Goal: Contribute content: Contribute content

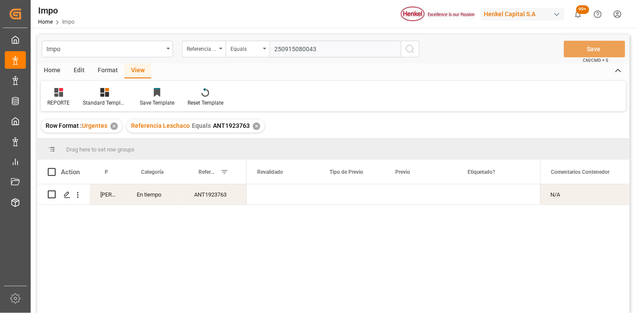
scroll to position [0, 959]
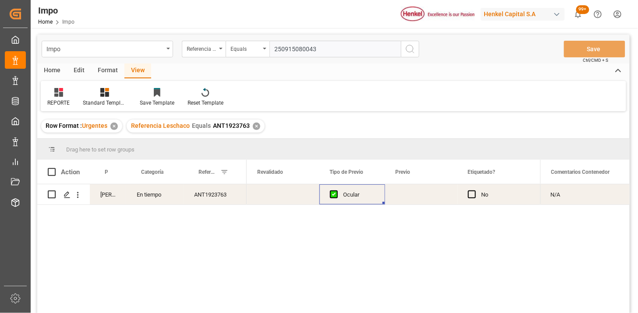
type input "250915080043"
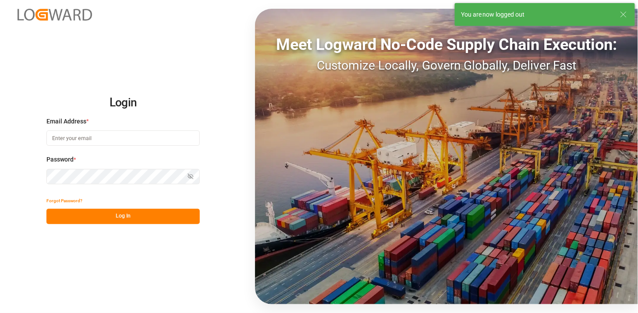
type input "martha.gonzalez@leschaco.com"
click at [191, 222] on button "Log In" at bounding box center [122, 216] width 153 height 15
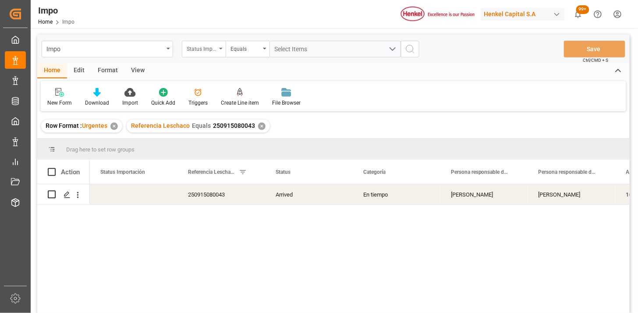
click at [204, 50] on div "Status Importación" at bounding box center [202, 48] width 30 height 10
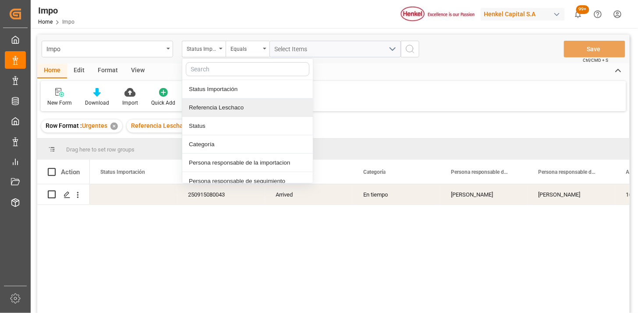
click at [223, 108] on div "Referencia Leschaco" at bounding box center [247, 108] width 131 height 18
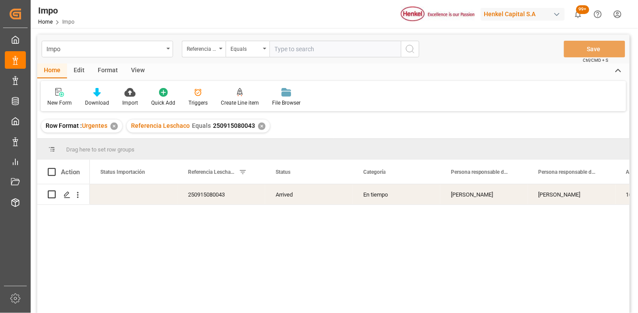
drag, startPoint x: 296, startPoint y: 57, endPoint x: 305, endPoint y: 58, distance: 9.2
click at [296, 57] on div "Impo Referencia Leschaco Equals Save Ctrl/CMD + S" at bounding box center [333, 49] width 593 height 29
click at [314, 51] on input "text" at bounding box center [335, 49] width 131 height 17
paste input "250915080043"
type input "250915080043"
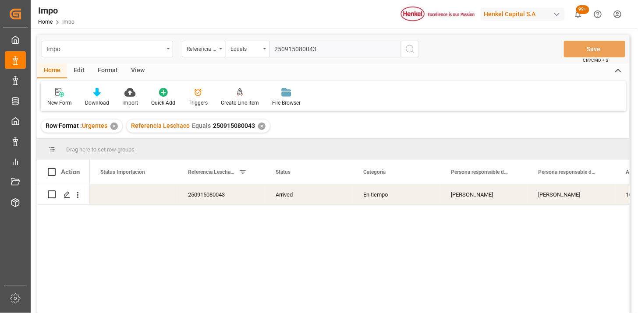
click at [143, 73] on div "View" at bounding box center [137, 71] width 27 height 15
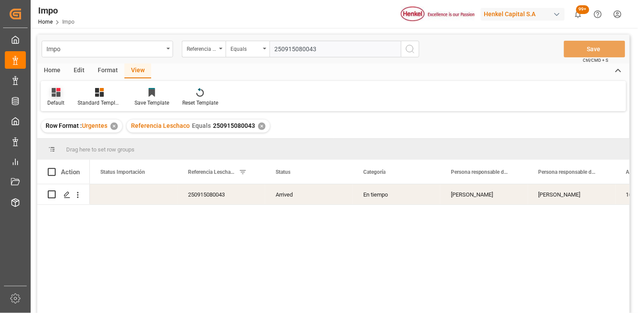
click at [60, 93] on div at bounding box center [55, 92] width 17 height 9
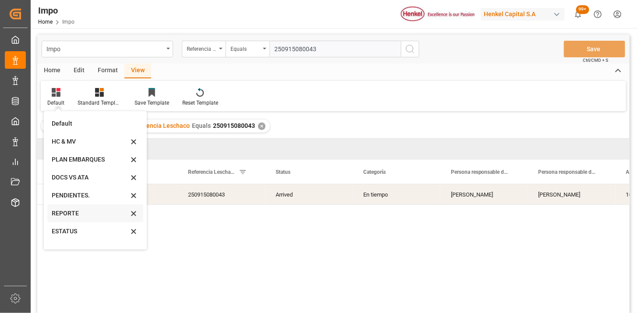
click at [88, 214] on div "REPORTE" at bounding box center [90, 213] width 77 height 9
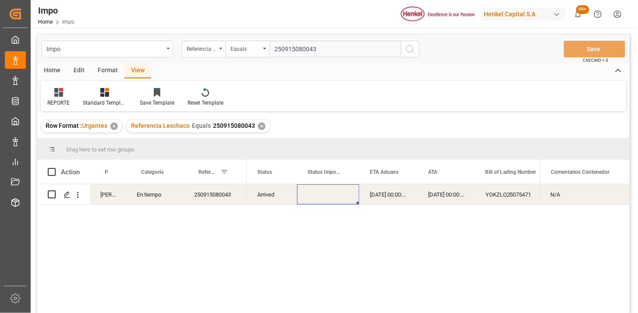
click at [334, 196] on div "Press SPACE to select this row." at bounding box center [328, 195] width 62 height 20
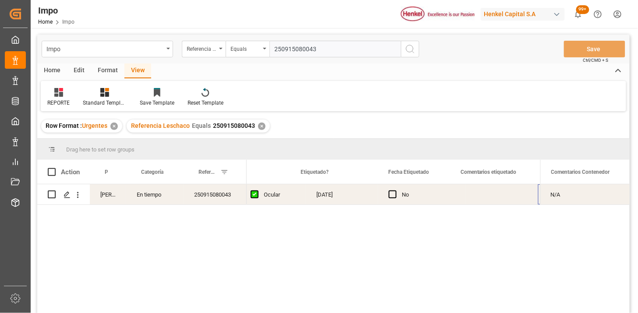
scroll to position [0, 1126]
click at [416, 196] on div "Press SPACE to select this row." at bounding box center [422, 195] width 72 height 20
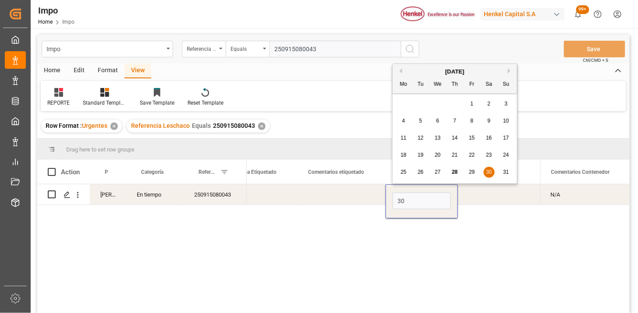
type input "30-08-2025"
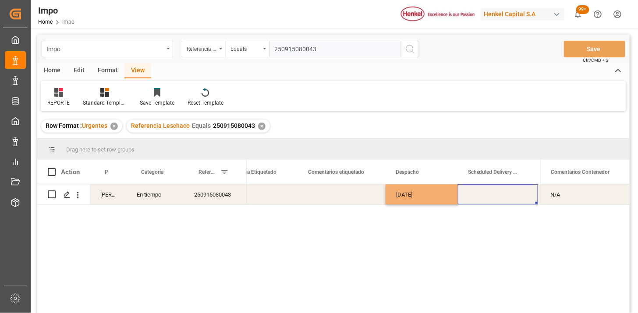
click at [499, 197] on div "Press SPACE to select this row." at bounding box center [498, 195] width 80 height 20
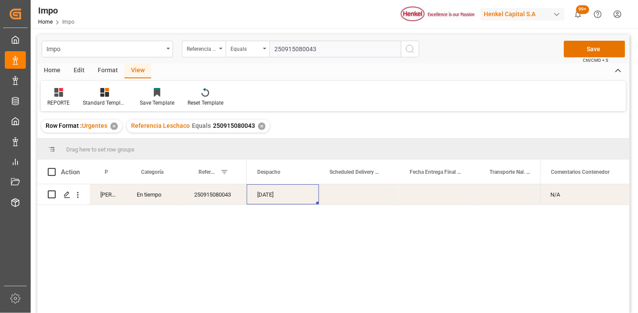
click at [358, 191] on div "Press SPACE to select this row." at bounding box center [359, 195] width 80 height 20
click at [357, 191] on div "Press SPACE to select this row." at bounding box center [359, 195] width 80 height 20
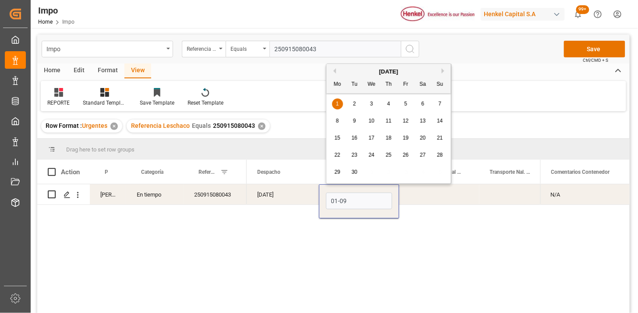
type input "01-09-2025"
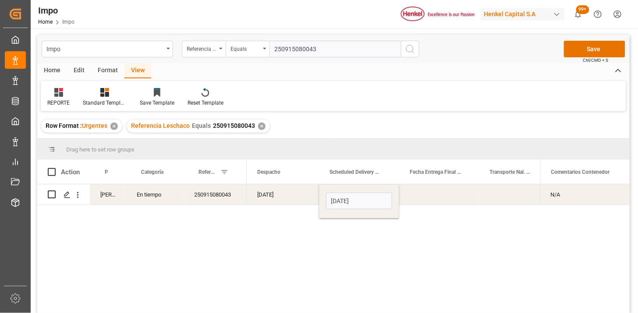
click at [424, 197] on div "Press SPACE to select this row." at bounding box center [439, 195] width 80 height 20
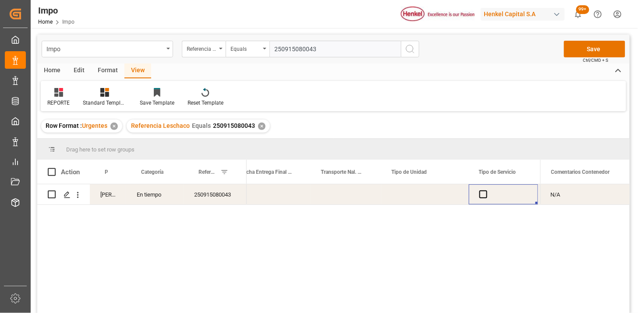
click at [412, 194] on div "Press SPACE to select this row." at bounding box center [425, 195] width 88 height 20
click at [412, 194] on input "Press SPACE to select this row." at bounding box center [425, 200] width 74 height 17
type input "DIRECTA / 3.5 TON"
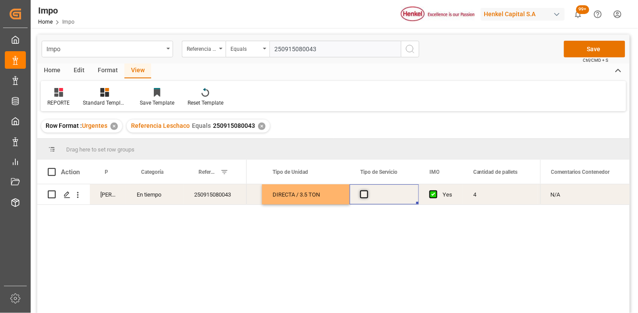
click at [366, 195] on span "Press SPACE to select this row." at bounding box center [364, 195] width 8 height 8
click at [367, 191] on input "Press SPACE to select this row." at bounding box center [367, 191] width 0 height 0
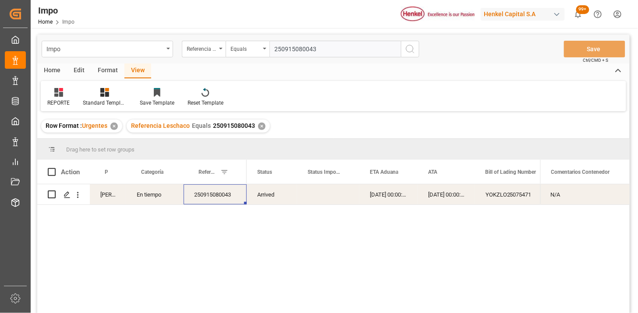
click at [329, 196] on div "Press SPACE to select this row." at bounding box center [328, 195] width 62 height 20
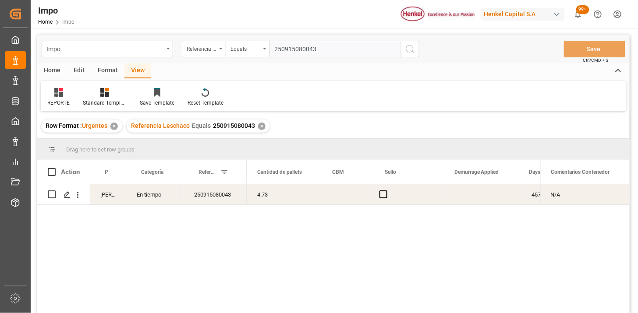
scroll to position [0, 1921]
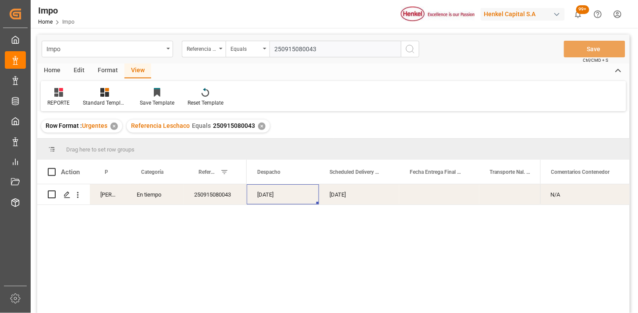
click at [295, 57] on input "250915080043" at bounding box center [335, 49] width 131 height 17
paste input "250906900210"
paste input "06900210"
type input "250906900210"
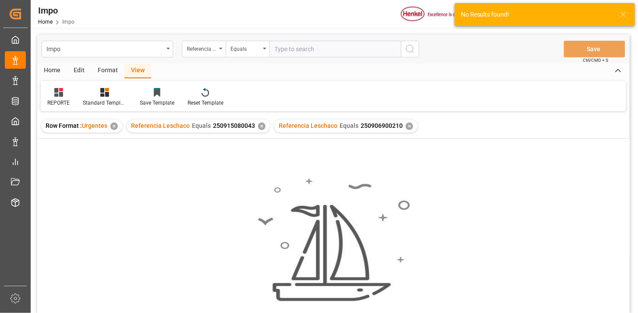
click at [261, 126] on div "✕" at bounding box center [261, 126] width 7 height 7
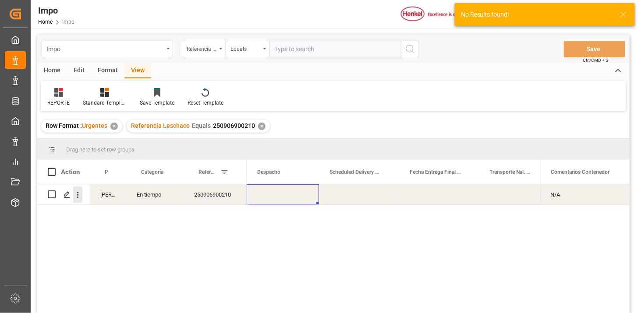
click at [81, 195] on icon "open menu" at bounding box center [77, 195] width 9 height 9
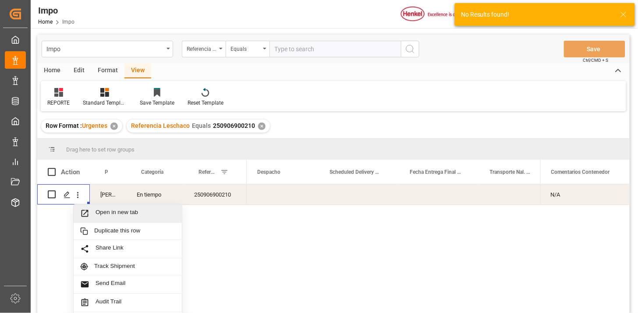
click at [104, 210] on span "Open in new tab" at bounding box center [136, 213] width 80 height 9
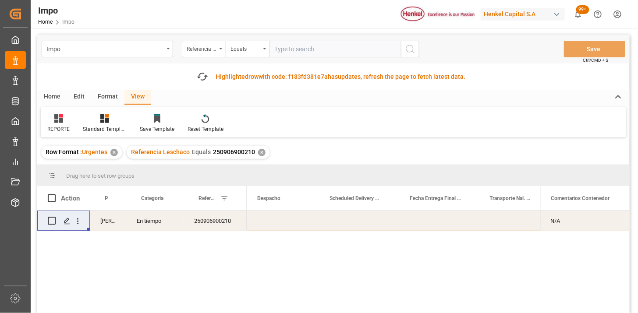
drag, startPoint x: 334, startPoint y: 52, endPoint x: 338, endPoint y: 51, distance: 4.8
click at [334, 52] on input "text" at bounding box center [335, 49] width 131 height 17
paste input "250906900212"
type input "250906900212"
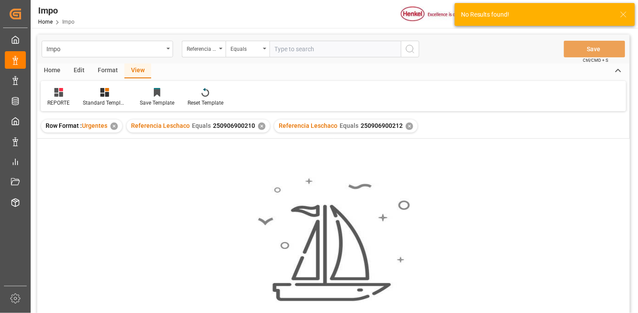
click at [258, 125] on div "✕" at bounding box center [261, 126] width 7 height 7
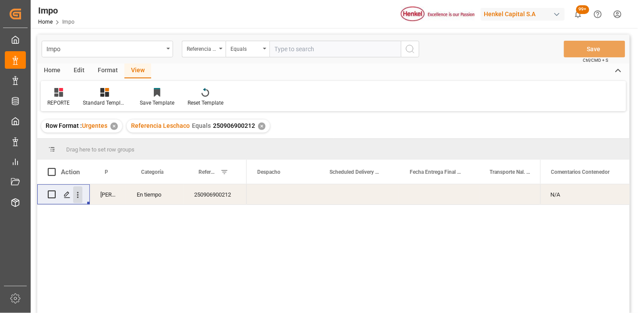
click at [81, 199] on icon "open menu" at bounding box center [77, 195] width 9 height 9
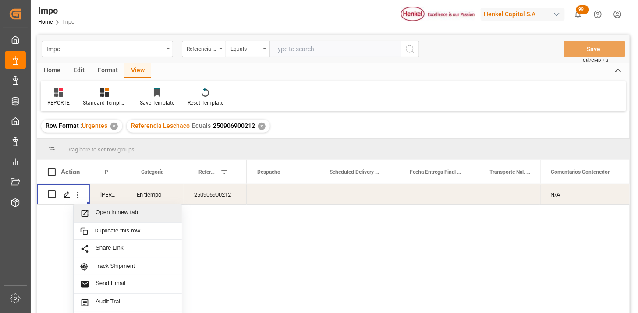
click at [106, 213] on span "Open in new tab" at bounding box center [136, 213] width 80 height 9
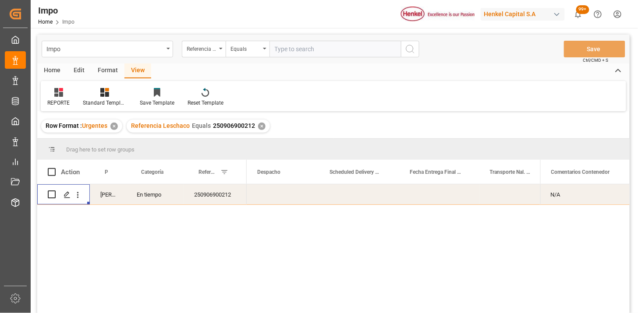
click at [286, 50] on input "text" at bounding box center [335, 49] width 131 height 17
paste input "250906900089"
type input "250906900089"
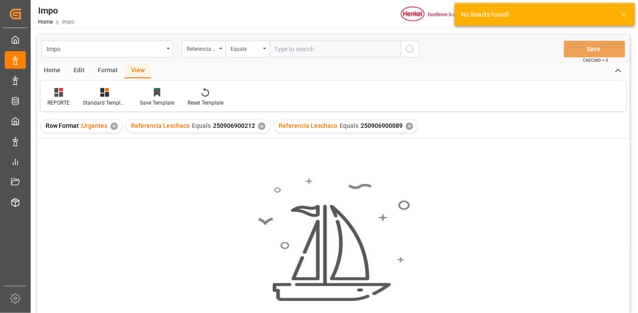
click at [261, 124] on div "✕" at bounding box center [261, 126] width 7 height 7
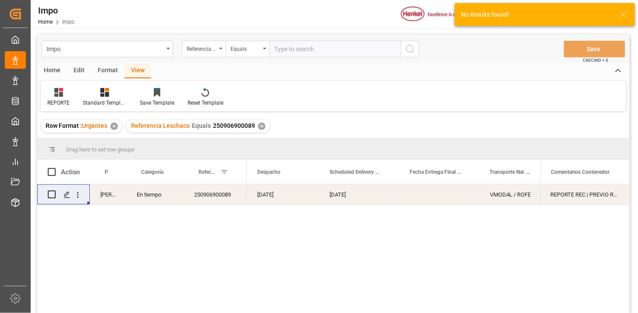
click at [571, 195] on div "REPORTE REC | PREVIO REPROGRAMADO POR SATURACIÓN (FECHA INICIAL 21.08)" at bounding box center [584, 195] width 89 height 20
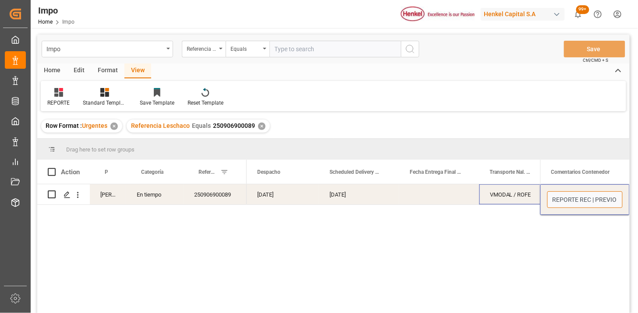
drag, startPoint x: 595, startPoint y: 198, endPoint x: 517, endPoint y: 194, distance: 77.7
click at [517, 194] on div "Martha Gonzalez En tiempo 250906900089 27-08-2025 29-08-2025 VMODAL / ROFE FERR…" at bounding box center [333, 250] width 593 height 131
type input "PREVIO REPROGRAMADO POR SATURACIÓN (FECHA INICIAL 21.08)"
click at [446, 199] on div "Press SPACE to select this row." at bounding box center [439, 195] width 80 height 20
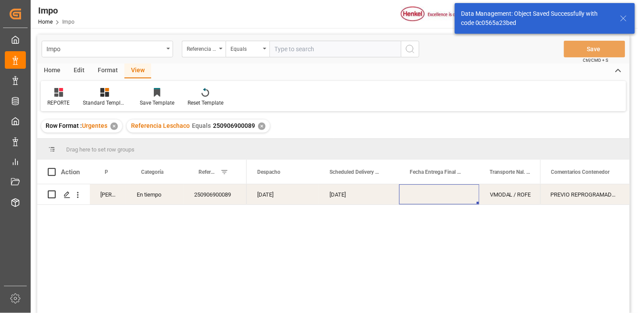
click at [79, 200] on button "open menu" at bounding box center [77, 195] width 9 height 17
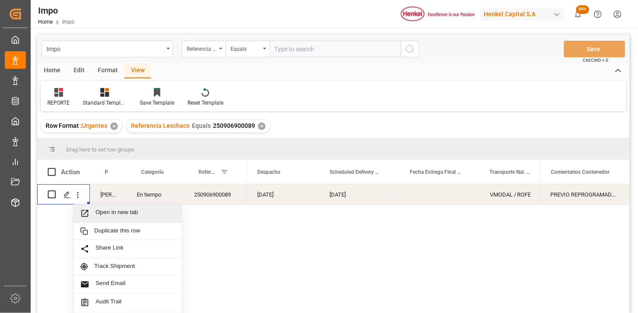
click at [120, 213] on span "Open in new tab" at bounding box center [136, 213] width 80 height 9
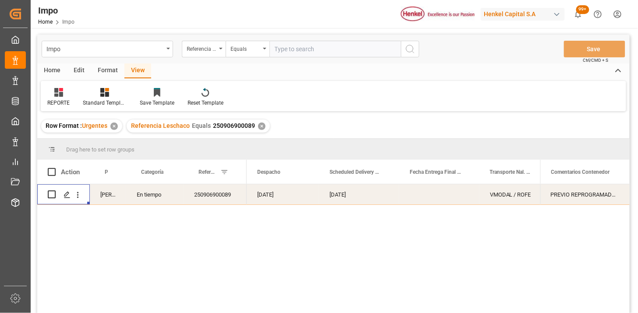
click at [292, 50] on input "text" at bounding box center [335, 49] width 131 height 17
paste input "250906900302"
type input "250906900302"
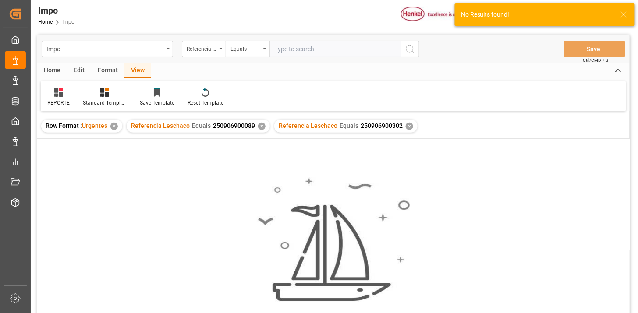
click at [261, 126] on div "✕" at bounding box center [261, 126] width 7 height 7
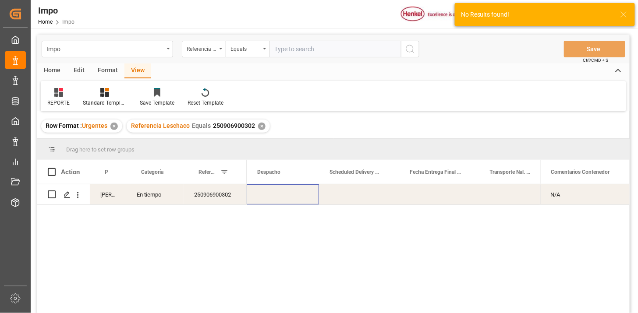
click at [295, 201] on div "Press SPACE to select this row." at bounding box center [283, 195] width 72 height 20
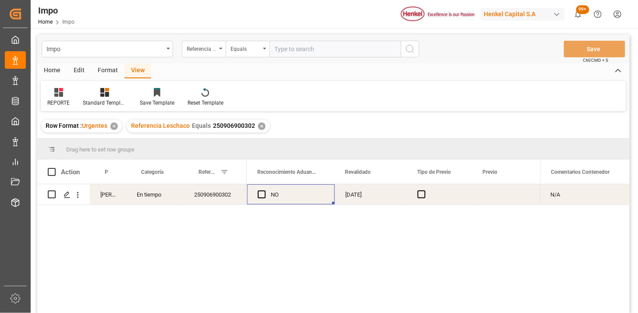
scroll to position [0, 790]
click at [437, 198] on div "25-08-2025" at bounding box center [452, 195] width 72 height 20
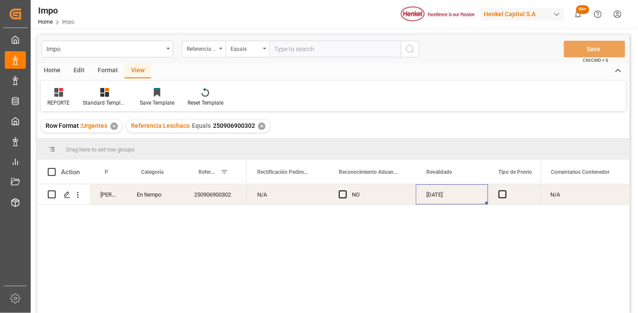
click at [437, 198] on div "25-08-2025" at bounding box center [452, 195] width 72 height 20
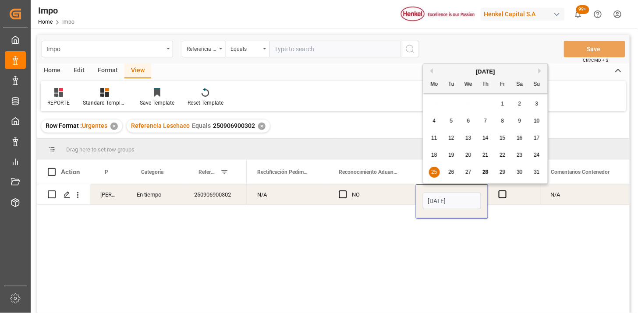
click at [437, 198] on input "25-08-2025" at bounding box center [452, 201] width 58 height 17
type input "[DATE]"
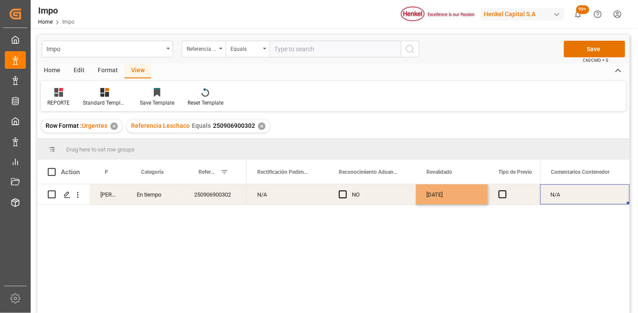
click at [586, 192] on div "N/A" at bounding box center [584, 195] width 89 height 20
click at [586, 192] on input "N/A" at bounding box center [584, 200] width 75 height 17
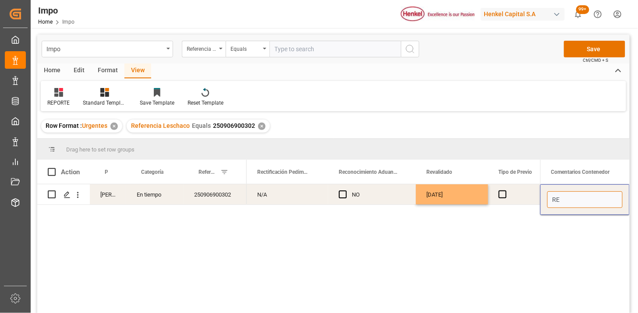
type input "R"
click at [594, 199] on input "DIFERENCIA EN TIPO DE CONTENEDOR ENTREG REVALIDADO Y MBL" at bounding box center [584, 200] width 75 height 17
type input "DIFERENCIA EN TIPO DE CONTENEDOR ENTREG REVALIDADO, TERMINAL Y MBL"
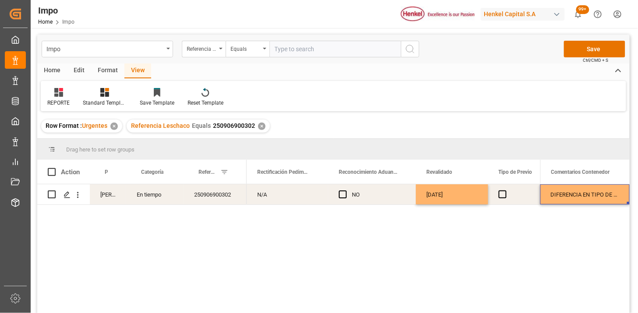
click at [594, 199] on div "DIFERENCIA EN TIPO DE CONTENEDOR ENTREG REVALIDADO, TERMINAL Y MBL" at bounding box center [584, 195] width 89 height 20
click at [594, 200] on input "DIFERENCIA EN TIPO DE CONTENEDOR ENTREG REVALIDADO, TERMINAL Y MBL" at bounding box center [584, 200] width 75 height 17
type input "DIFERENCIA EN TIPO DE CONTENEDOR ENTREG REVALIDADO, TERMINAL Y MBL"
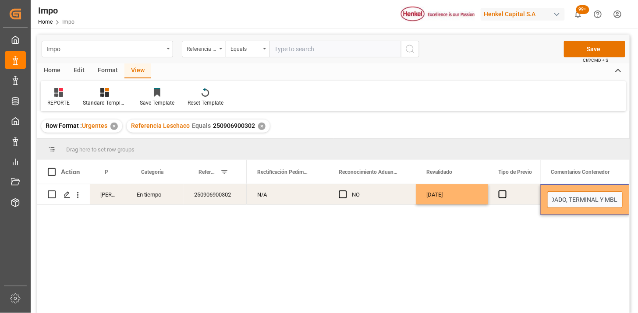
scroll to position [0, 156]
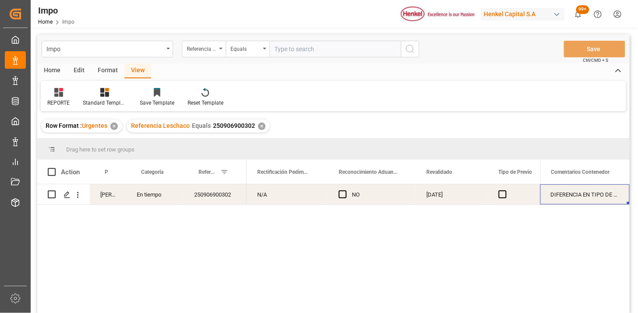
click at [345, 51] on input "text" at bounding box center [335, 49] width 131 height 17
paste input "250906900301"
type input "250906900301"
click at [586, 194] on div "DIFERENCIA EN TIPO DE CONTENEDOR ENTREG REVALIDADO, TERMINAL Y MBL" at bounding box center [584, 195] width 89 height 20
click at [329, 54] on input "250906900301" at bounding box center [335, 49] width 131 height 17
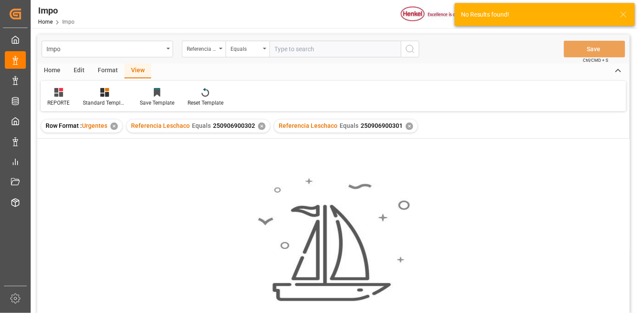
click at [260, 125] on div "✕" at bounding box center [261, 126] width 7 height 7
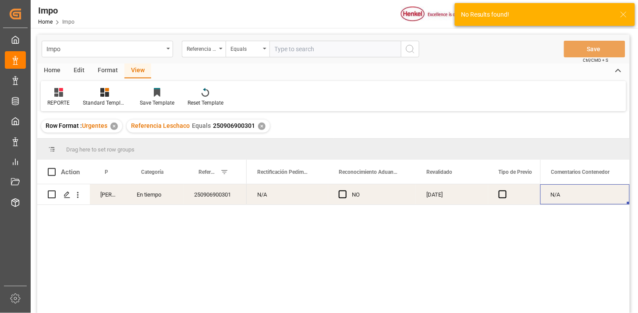
click at [577, 198] on div "N/A" at bounding box center [584, 195] width 89 height 20
click at [577, 198] on input "N/A" at bounding box center [584, 200] width 75 height 17
paste input "DIFERENCIA EN TIPO DE CONTENEDOR ENTREG REVALIDADO, TERMINAL Y MBL"
type input "DIFERENCIA EN TIPO DE CONTENEDOR ENTREG REVALIDADO, TERMINAL Y MBL"
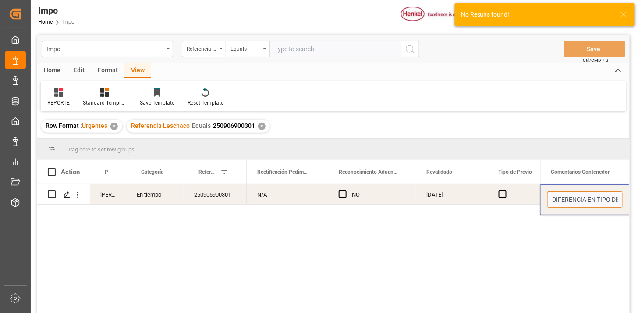
scroll to position [0, 156]
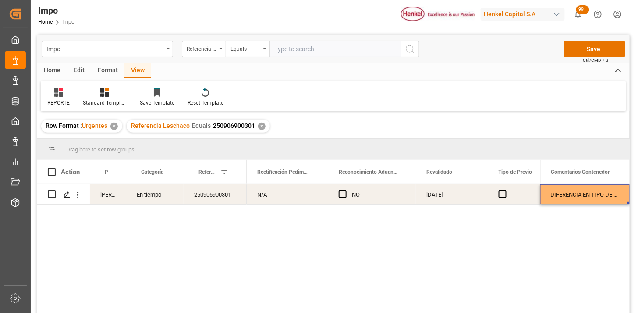
click at [441, 198] on div "25-08-2025" at bounding box center [452, 195] width 72 height 20
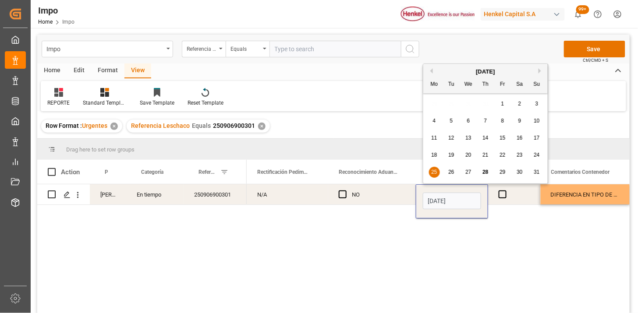
click at [441, 198] on input "25-08-2025" at bounding box center [452, 201] width 58 height 17
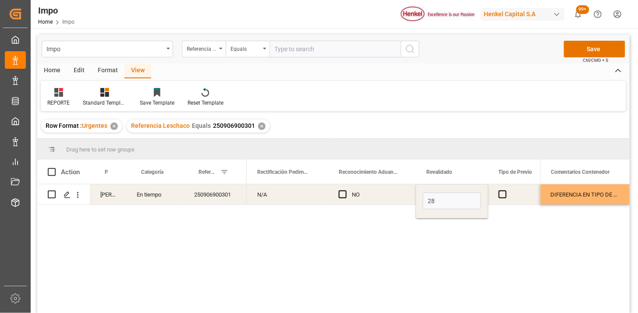
type input "[DATE]"
click at [388, 199] on div "NO" at bounding box center [378, 195] width 53 height 20
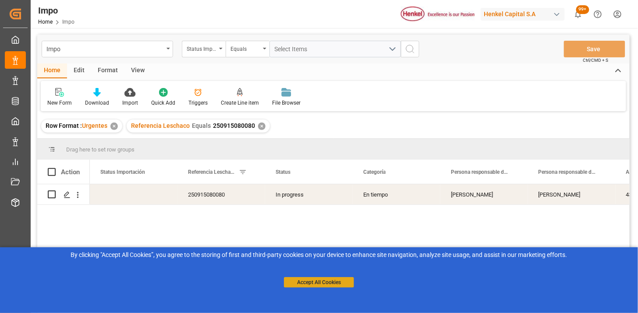
click at [320, 287] on button "Accept All Cookies" at bounding box center [319, 282] width 70 height 11
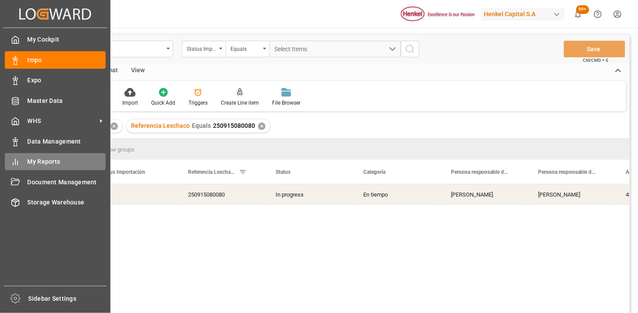
click at [52, 160] on span "My Reports" at bounding box center [67, 161] width 78 height 9
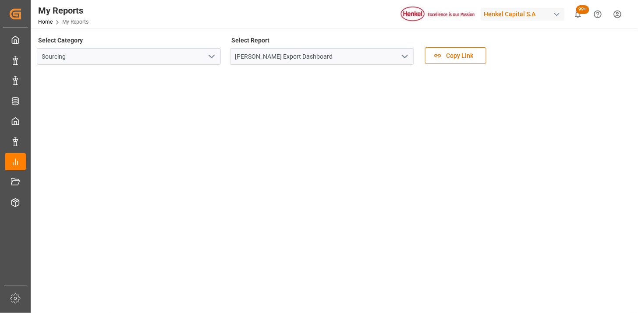
click at [403, 60] on icon "open menu" at bounding box center [405, 56] width 11 height 11
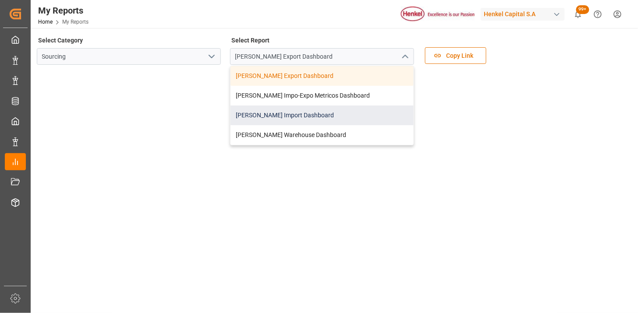
click at [295, 113] on div "Henkel Import Dashboard" at bounding box center [322, 116] width 183 height 20
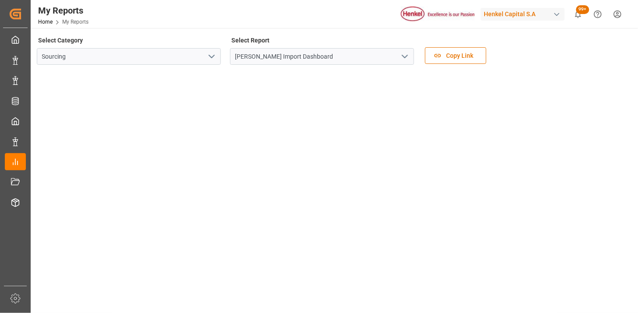
scroll to position [262, 0]
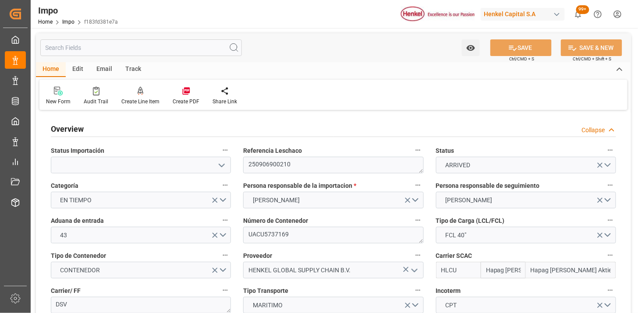
type input "Hapag Lloyd"
type input "Hapag Lloyd Aktiengesellschaft"
type input "4"
type input "40"
type input "20"
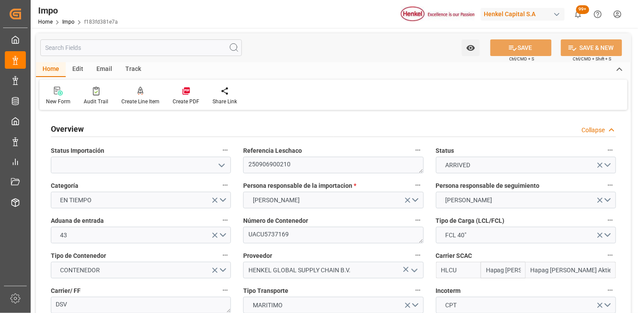
type input "08-08-2025"
type input "25-08-2025"
type input "[DATE]"
type input "15-08-2025"
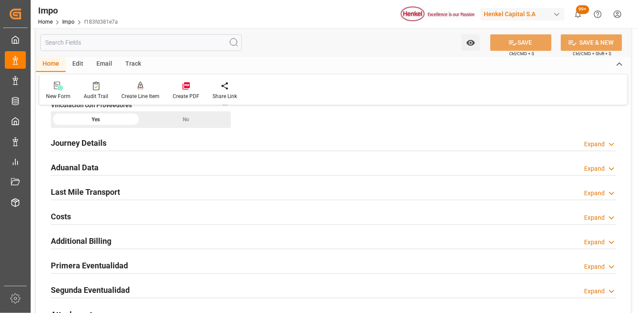
scroll to position [633, 0]
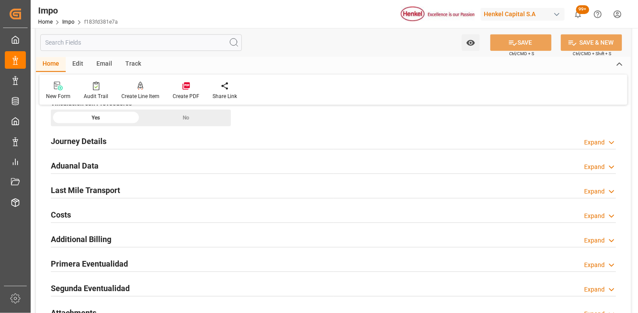
drag, startPoint x: 191, startPoint y: 165, endPoint x: 186, endPoint y: 169, distance: 5.9
click at [190, 165] on div "Aduanal Data Expand" at bounding box center [333, 165] width 565 height 17
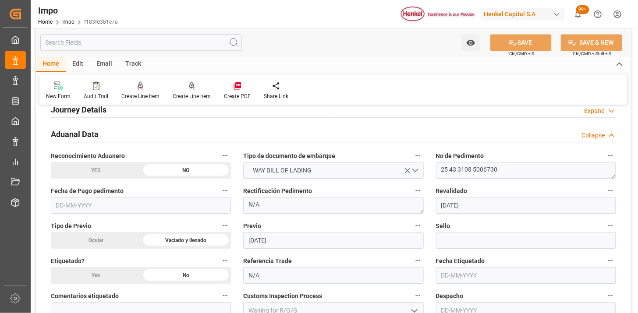
scroll to position [682, 0]
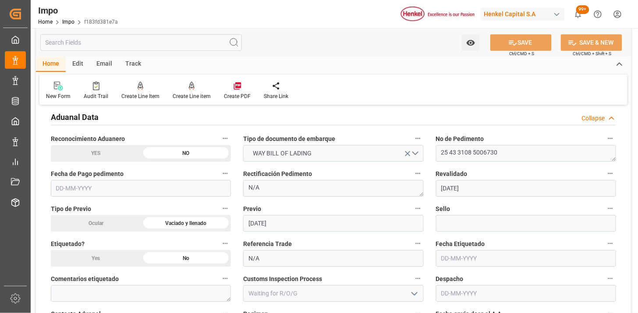
click at [143, 186] on input "text" at bounding box center [141, 188] width 180 height 17
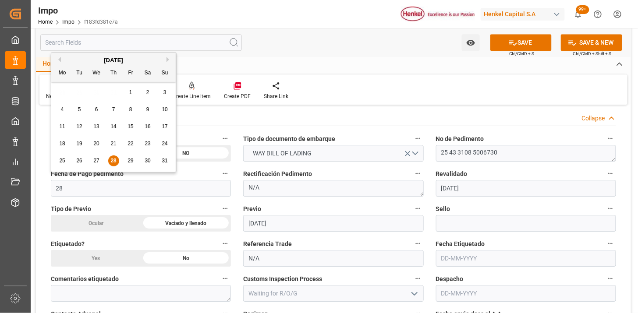
type input "[DATE]"
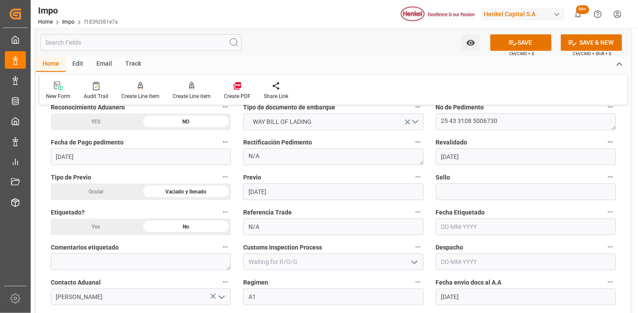
scroll to position [730, 0]
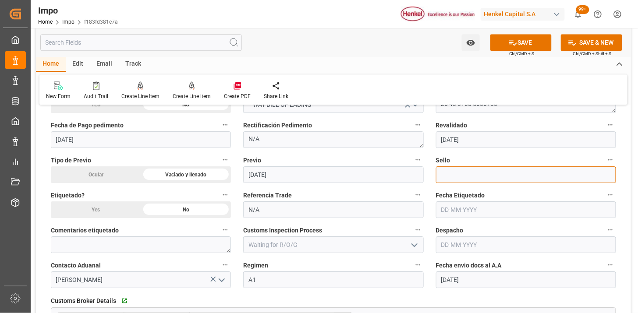
click at [457, 179] on input at bounding box center [526, 175] width 180 height 17
paste input "CEM23-3583070"
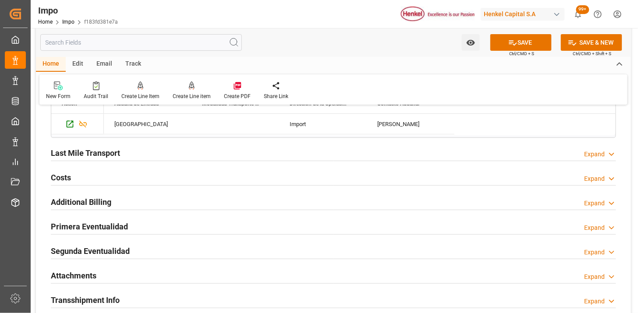
scroll to position [1023, 0]
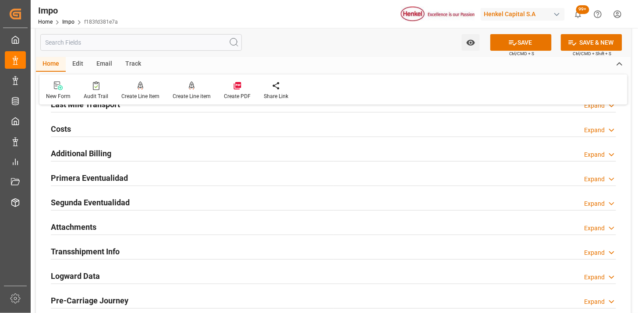
type input "CEM23-3583070"
click at [213, 170] on div "Primera Eventualidad Expand" at bounding box center [333, 177] width 565 height 17
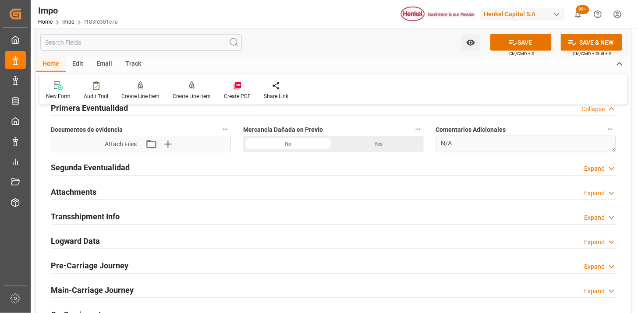
scroll to position [1071, 0]
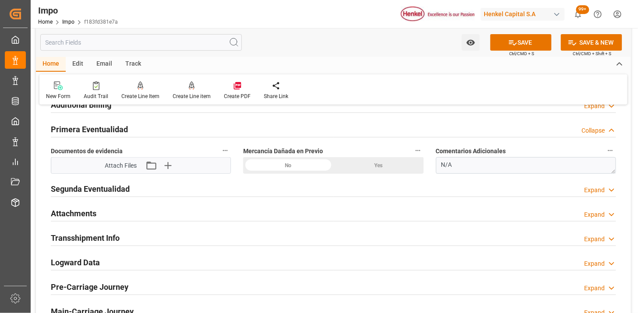
click at [295, 167] on div "No" at bounding box center [288, 165] width 90 height 17
click at [170, 163] on icon "button" at bounding box center [167, 166] width 14 height 14
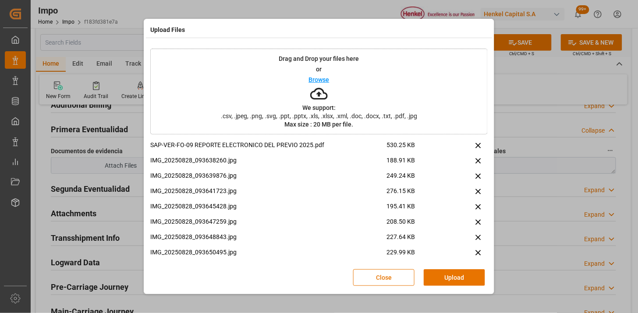
drag, startPoint x: 445, startPoint y: 281, endPoint x: 450, endPoint y: 300, distance: 19.9
click at [443, 279] on button "Upload" at bounding box center [454, 278] width 61 height 17
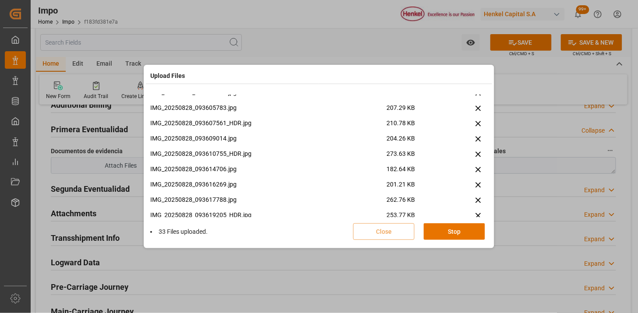
scroll to position [803, 0]
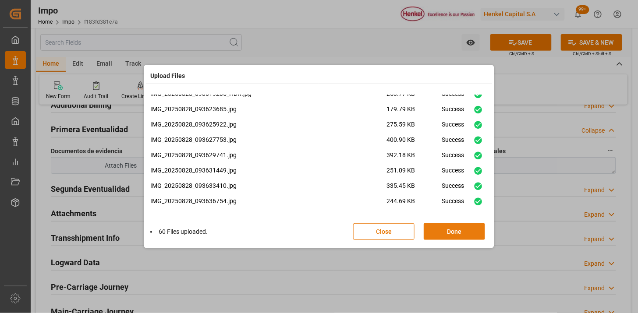
click at [450, 232] on button "Done" at bounding box center [454, 232] width 61 height 17
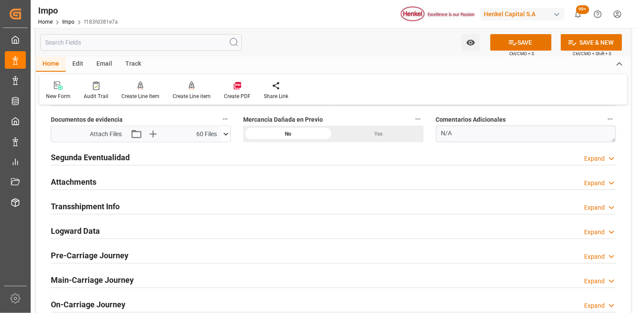
scroll to position [1120, 0]
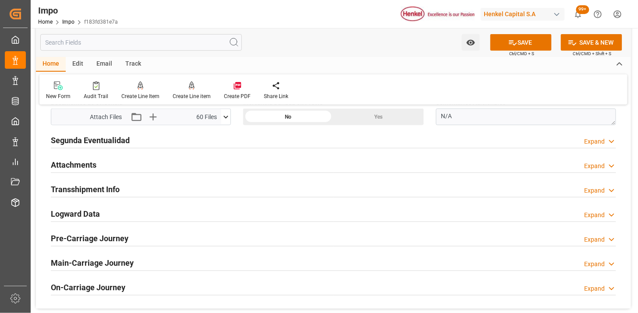
drag, startPoint x: 177, startPoint y: 167, endPoint x: 230, endPoint y: 203, distance: 64.4
click at [176, 167] on div "Attachments Expand" at bounding box center [333, 164] width 565 height 17
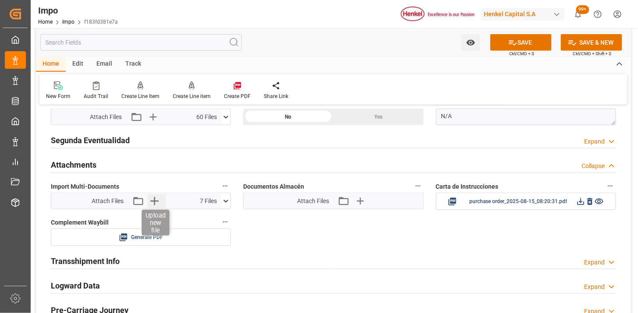
click at [148, 199] on icon "button" at bounding box center [154, 201] width 14 height 14
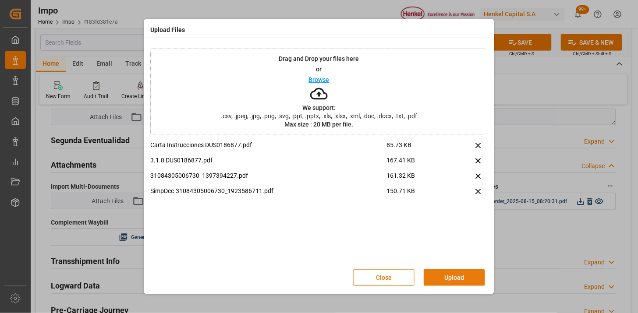
drag, startPoint x: 458, startPoint y: 277, endPoint x: 451, endPoint y: 313, distance: 36.0
click at [458, 278] on button "Upload" at bounding box center [454, 278] width 61 height 17
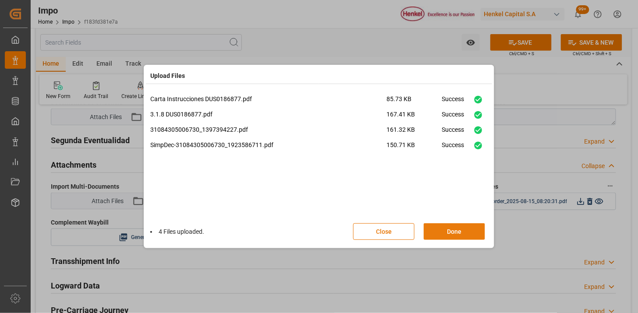
click at [454, 235] on button "Done" at bounding box center [454, 232] width 61 height 17
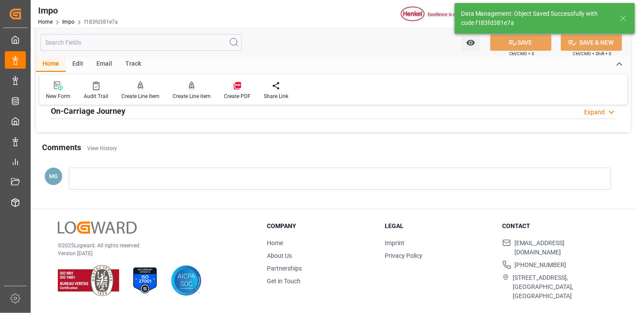
scroll to position [816, 0]
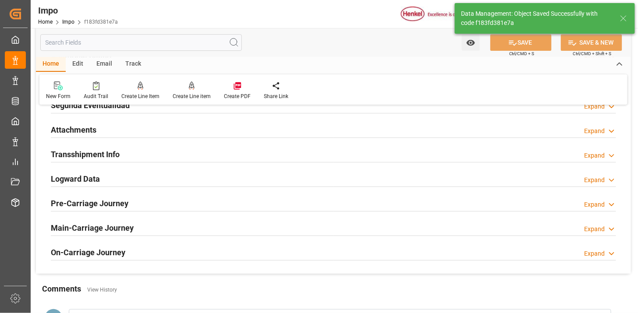
click at [147, 129] on div "Attachments Expand" at bounding box center [333, 129] width 565 height 17
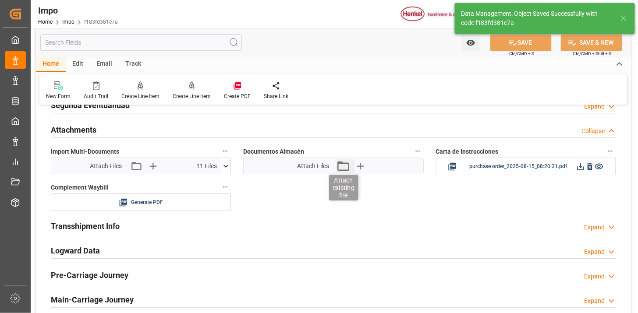
click at [343, 171] on icon "button" at bounding box center [343, 166] width 12 height 10
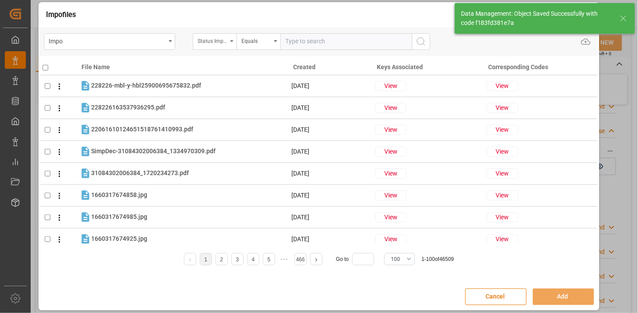
click at [217, 44] on div "Status Importación" at bounding box center [213, 40] width 30 height 10
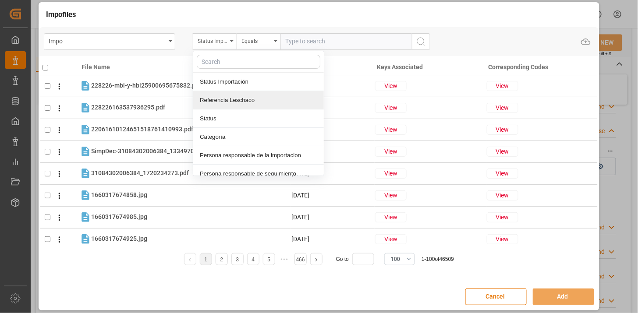
drag, startPoint x: 243, startPoint y: 97, endPoint x: 292, endPoint y: 56, distance: 63.8
click at [244, 97] on div "Referencia Leschaco" at bounding box center [258, 100] width 131 height 18
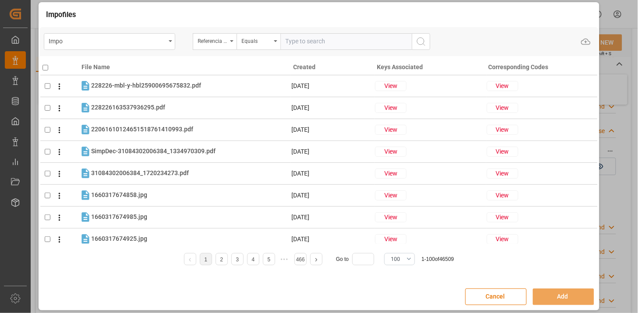
drag, startPoint x: 299, startPoint y: 40, endPoint x: 351, endPoint y: 55, distance: 53.8
click at [300, 41] on input "text" at bounding box center [346, 41] width 131 height 17
paste input "250906900210"
type input "250906900210"
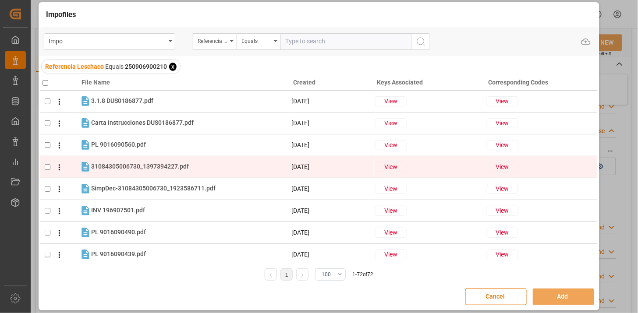
click at [161, 173] on td "31084305006730_1397394227.pdf 31084305006730_1397394227.pdf" at bounding box center [185, 167] width 212 height 12
checkbox input "true"
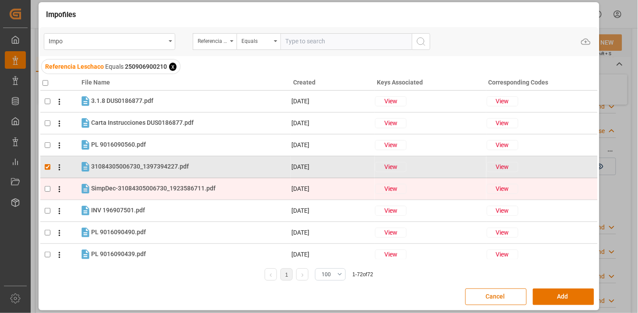
drag, startPoint x: 161, startPoint y: 182, endPoint x: 174, endPoint y: 178, distance: 13.4
click at [163, 181] on tr "SimpDec-31084305006730_1923586711.pdf SimpDec-31084305006730_1923586711.pdf 28-…" at bounding box center [319, 189] width 558 height 22
checkbox input "true"
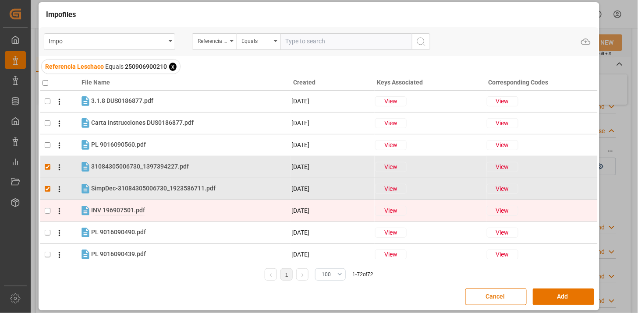
drag, startPoint x: 174, startPoint y: 178, endPoint x: 124, endPoint y: 211, distance: 60.1
click at [124, 211] on span "INV 196907501.pdf" at bounding box center [118, 210] width 54 height 7
checkbox input "true"
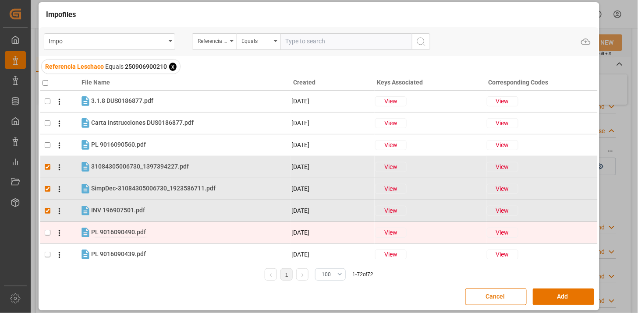
click at [121, 230] on span "PL 9016090490.pdf" at bounding box center [118, 232] width 55 height 7
checkbox input "true"
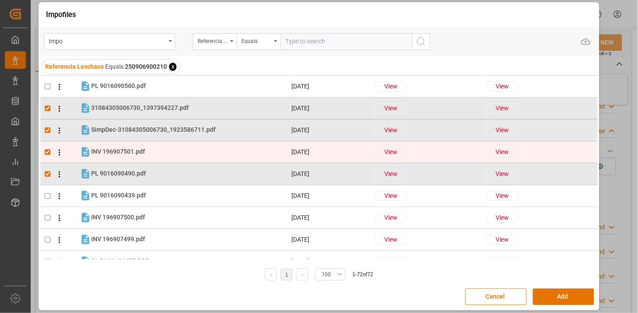
scroll to position [97, 0]
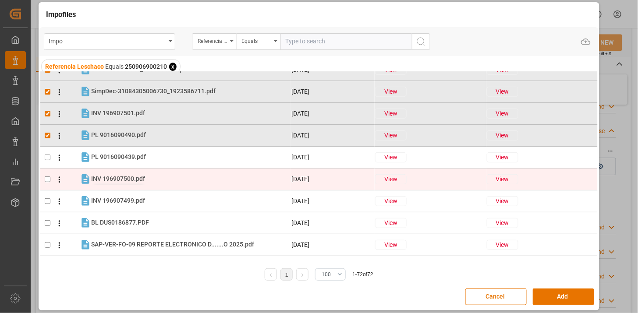
click at [120, 175] on span "INV 196907500.pdf" at bounding box center [118, 178] width 54 height 7
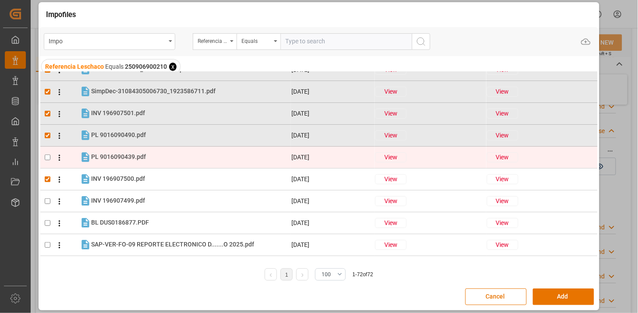
checkbox input "true"
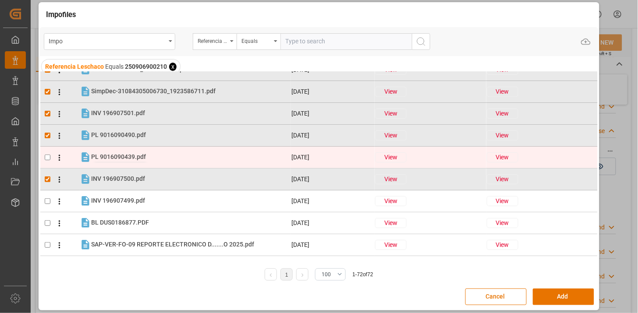
click at [117, 159] on span "PL 9016090439.pdf" at bounding box center [118, 156] width 55 height 7
checkbox input "true"
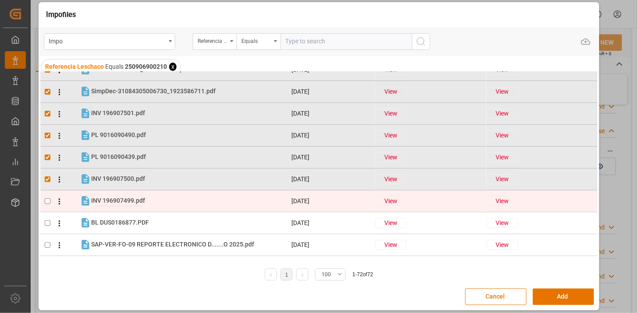
drag, startPoint x: 119, startPoint y: 200, endPoint x: 133, endPoint y: 199, distance: 14.0
click at [120, 200] on span "INV 196907499.pdf" at bounding box center [118, 200] width 54 height 7
checkbox input "true"
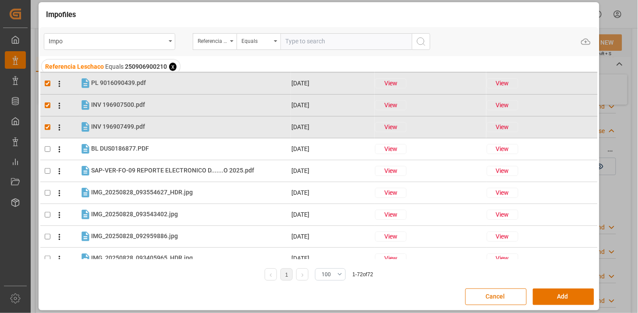
scroll to position [0, 0]
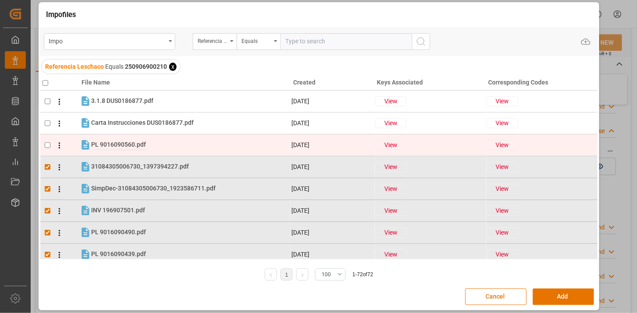
click at [122, 141] on span "PL 9016090560.pdf" at bounding box center [118, 144] width 55 height 7
checkbox input "true"
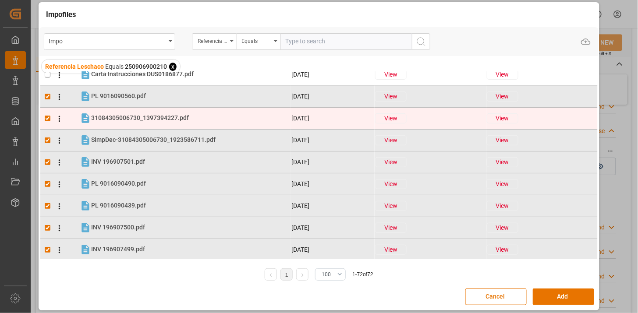
scroll to position [97, 0]
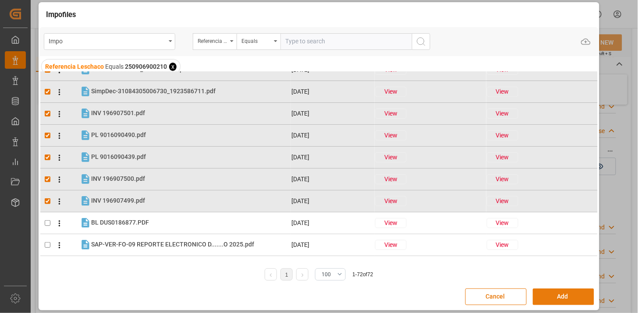
click at [554, 301] on button "Add" at bounding box center [563, 297] width 61 height 17
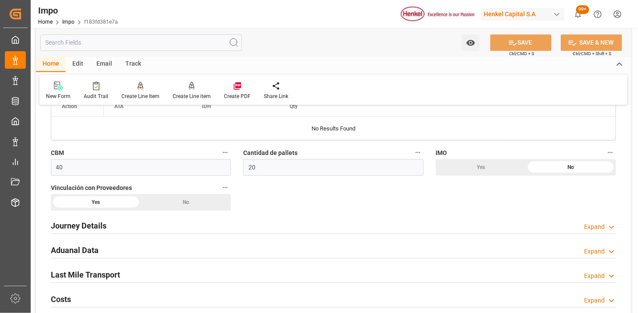
scroll to position [670, 0]
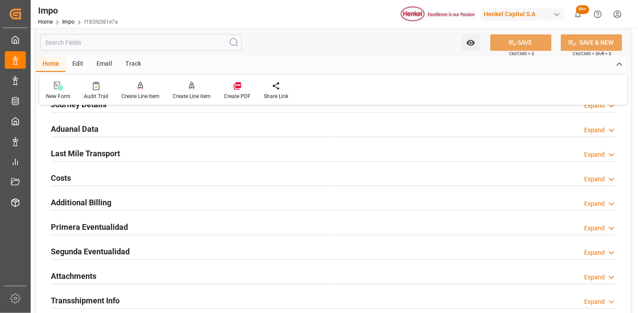
click at [139, 277] on div "Attachments Expand" at bounding box center [333, 275] width 565 height 17
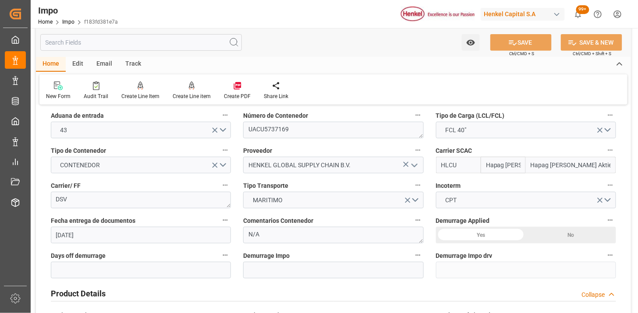
scroll to position [146, 0]
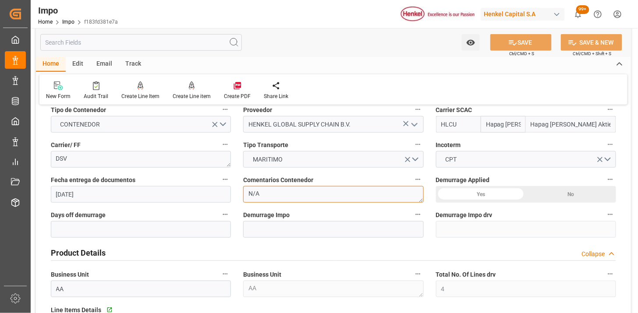
click at [308, 192] on textarea "N/A" at bounding box center [333, 194] width 180 height 17
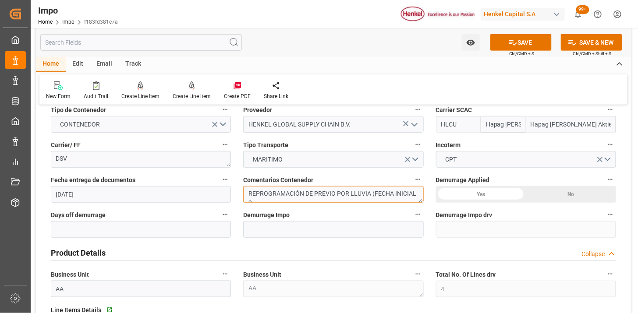
scroll to position [4, 0]
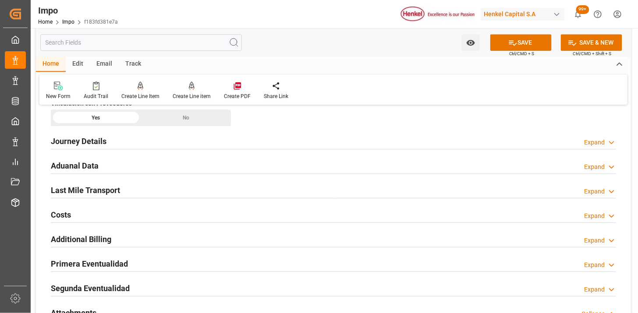
type textarea "REPROGRAMACIÓN DE PREVIO POR LLUVIA (FECHA INICIAL 27.08)"
click at [180, 168] on div "Aduanal Data Expand" at bounding box center [333, 165] width 565 height 17
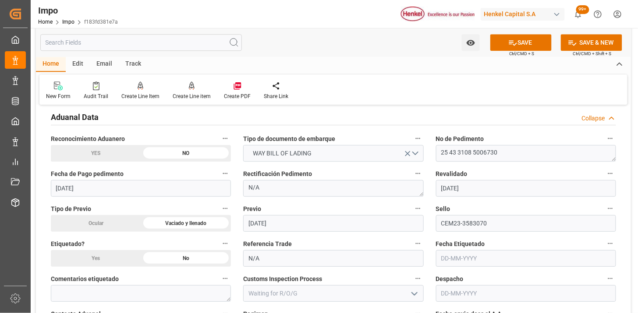
scroll to position [730, 0]
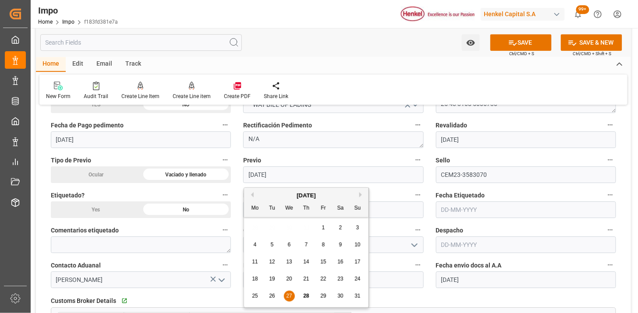
click at [287, 174] on input "[DATE]" at bounding box center [333, 175] width 180 height 17
type input "[DATE]"
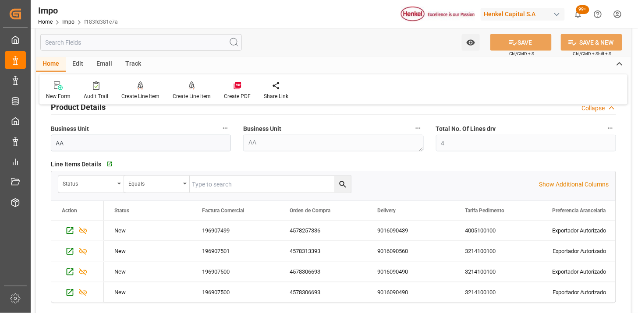
scroll to position [0, 0]
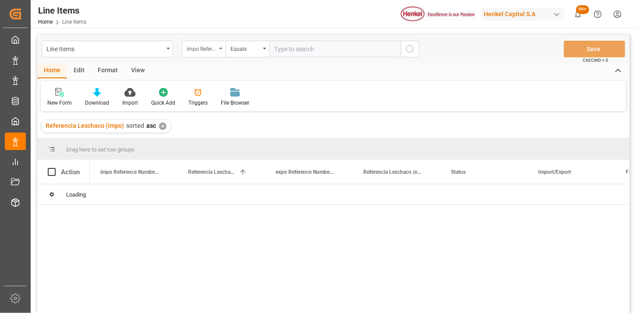
click at [206, 54] on div "impo Reference Number WF" at bounding box center [204, 49] width 44 height 17
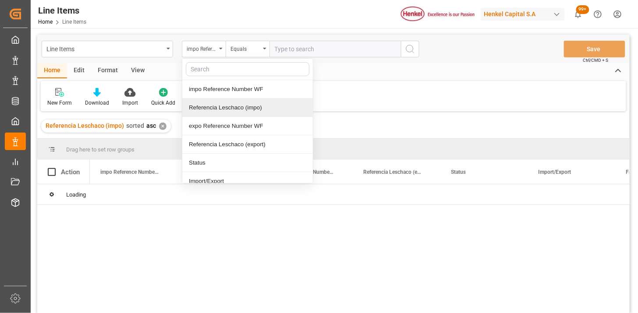
click at [224, 110] on div "Referencia Leschaco (impo)" at bounding box center [247, 108] width 131 height 18
click at [325, 50] on input "text" at bounding box center [335, 49] width 131 height 17
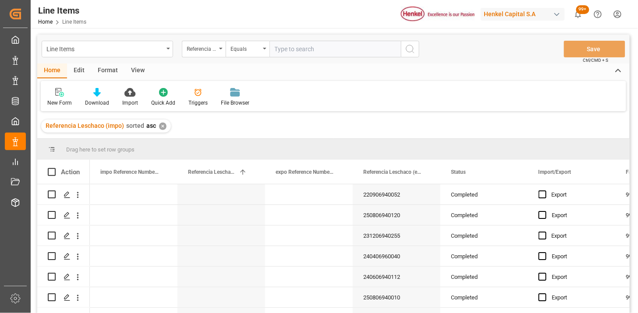
paste input "250906900210"
type input "250906900210"
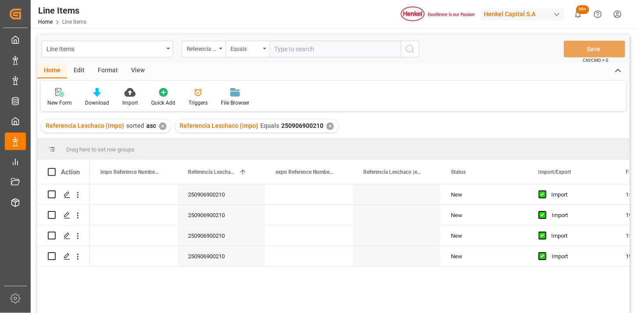
drag, startPoint x: 139, startPoint y: 72, endPoint x: 86, endPoint y: 86, distance: 54.9
click at [138, 74] on div "View" at bounding box center [137, 71] width 27 height 15
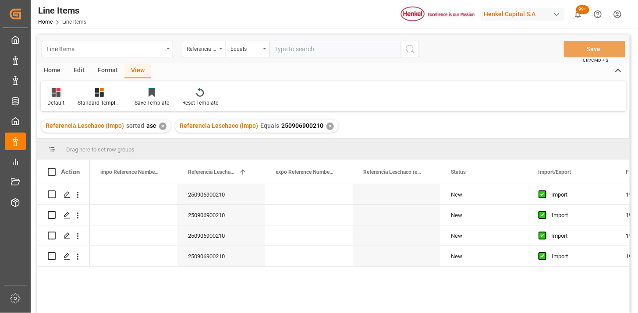
click at [41, 95] on div "Default" at bounding box center [56, 97] width 30 height 19
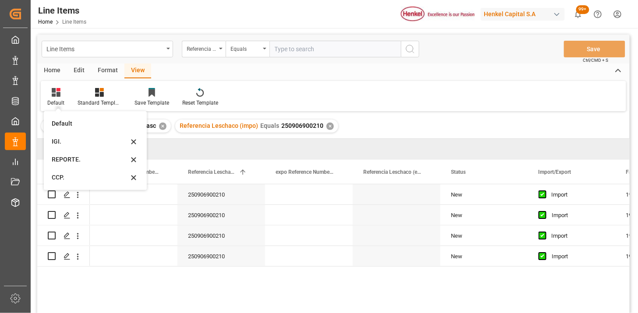
drag, startPoint x: 75, startPoint y: 139, endPoint x: 80, endPoint y: 142, distance: 6.1
click at [75, 139] on div "IGI." at bounding box center [90, 141] width 77 height 9
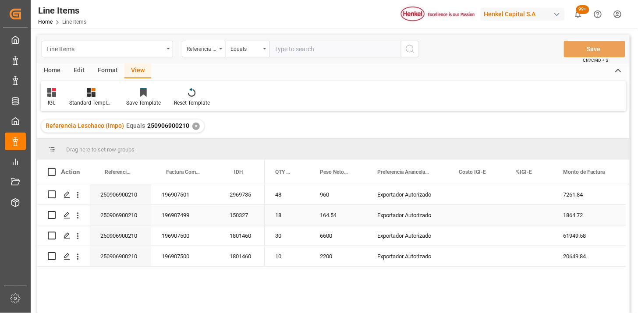
click at [318, 200] on div "960" at bounding box center [337, 195] width 57 height 20
click at [524, 197] on div "Press SPACE to select this row." at bounding box center [529, 195] width 47 height 20
click at [524, 197] on input "Press SPACE to select this row." at bounding box center [529, 200] width 33 height 17
type input "0"
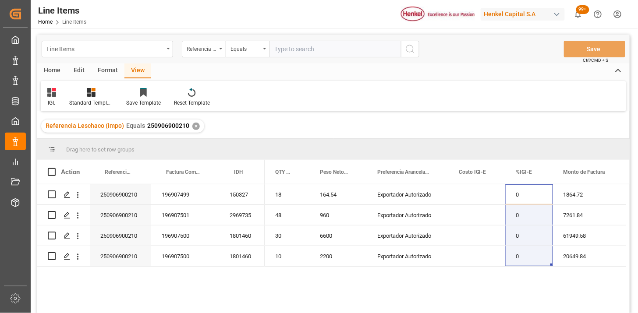
click at [344, 49] on input "text" at bounding box center [335, 49] width 131 height 17
paste input "250906900212"
type input "250906900212"
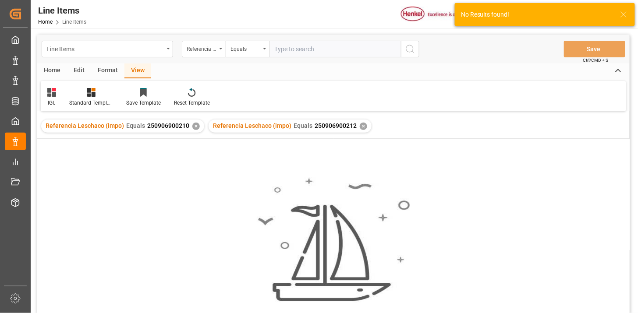
click at [195, 124] on div "✕" at bounding box center [195, 126] width 7 height 7
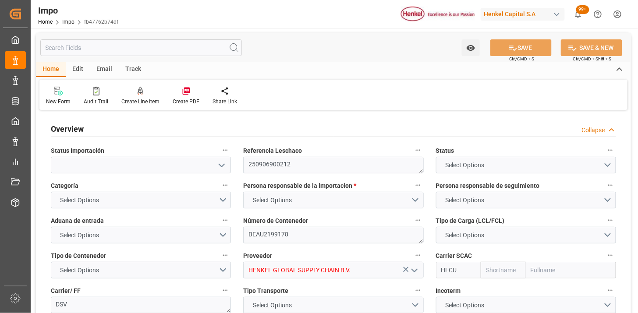
type input "Hapag [PERSON_NAME]"
type input "Hapag [PERSON_NAME] Aktiengesellschaft"
type input "3"
type input "20"
type input "10"
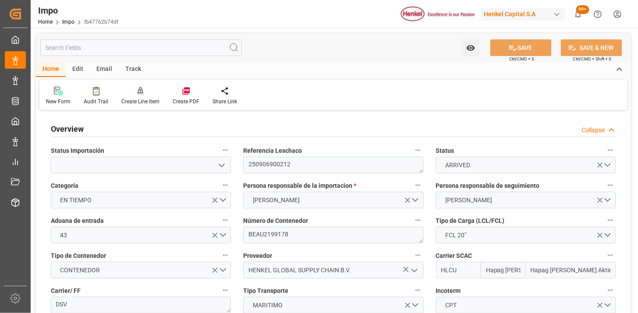
type input "12-08-2025"
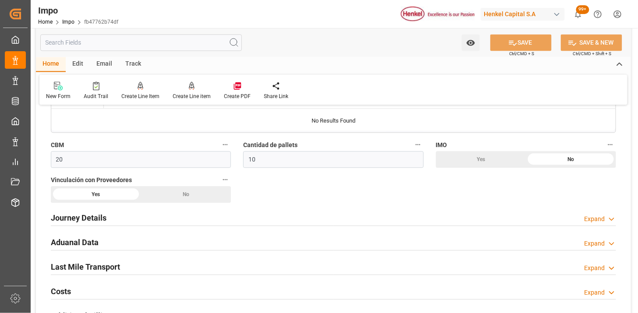
scroll to position [584, 0]
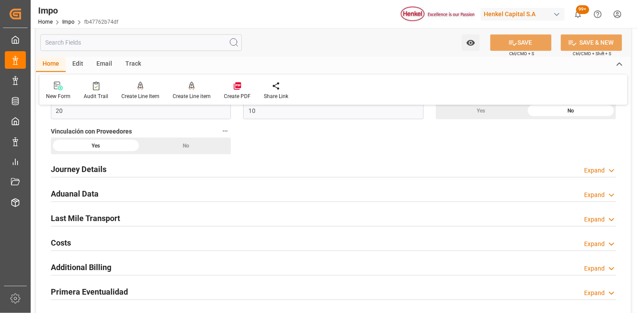
click at [221, 188] on div "Aduanal Data Expand" at bounding box center [333, 193] width 565 height 17
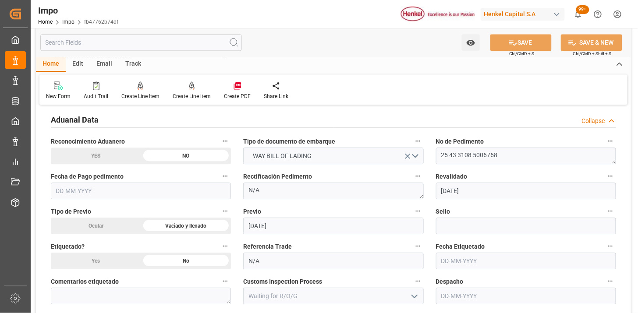
scroll to position [682, 0]
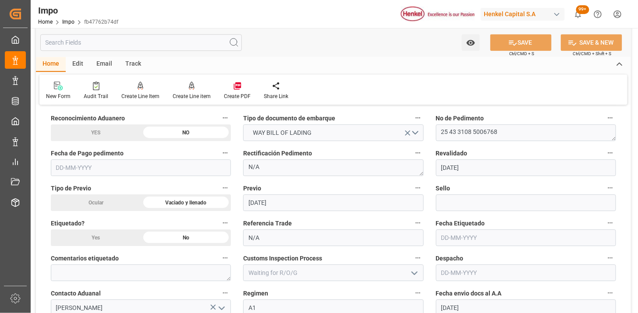
click at [296, 204] on input "[DATE]" at bounding box center [333, 203] width 180 height 17
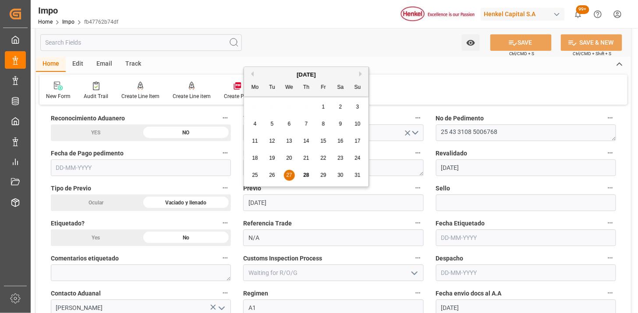
click at [296, 204] on input "[DATE]" at bounding box center [333, 203] width 180 height 17
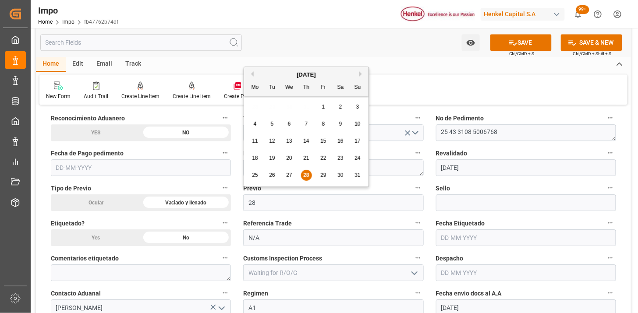
type input "[DATE]"
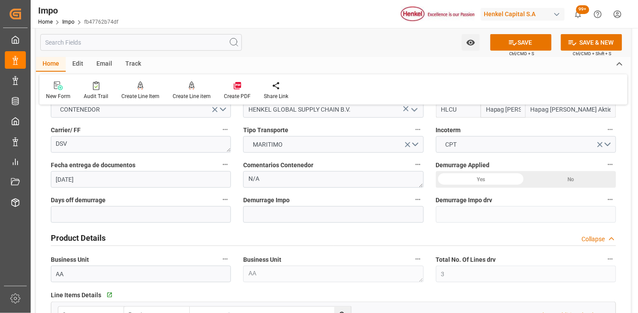
scroll to position [146, 0]
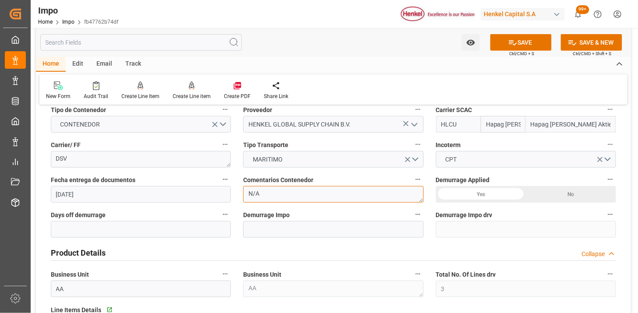
click at [290, 195] on textarea "N/A" at bounding box center [333, 194] width 180 height 17
type textarea "p"
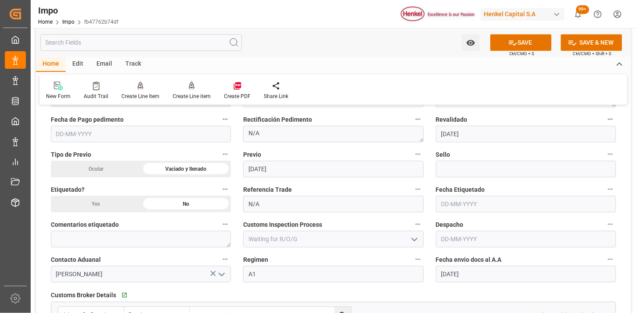
scroll to position [682, 0]
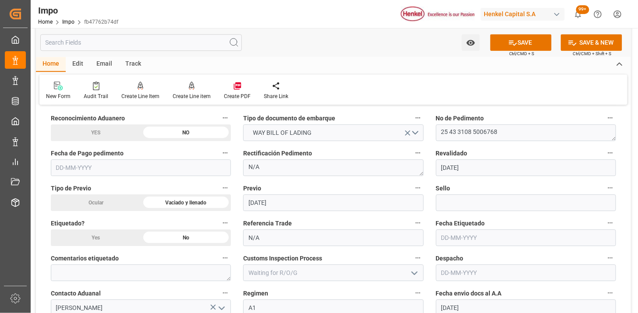
type textarea "PREVIO REPROGRAMADO POR LLUVIA (FECHA INICIAL 27.08)"
click at [478, 202] on input at bounding box center [526, 203] width 180 height 17
paste input "CEM23-3583071"
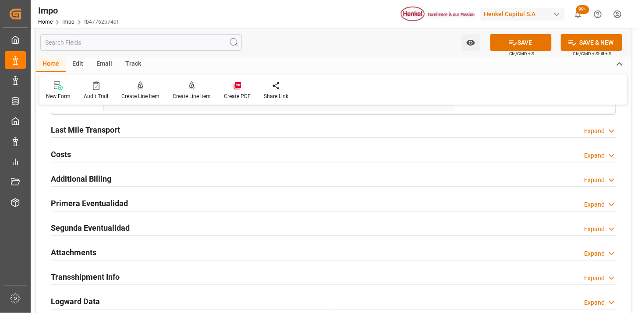
scroll to position [1023, 0]
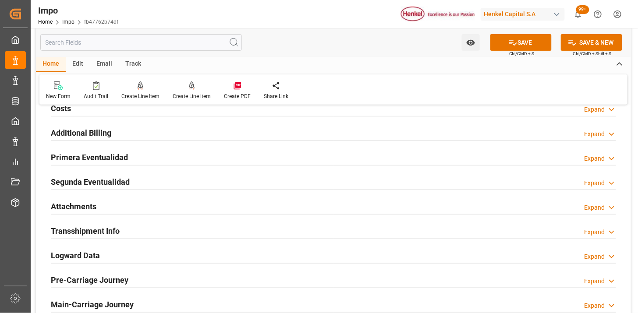
type input "CEM23-3583071"
click at [159, 155] on div "Primera Eventualidad Expand" at bounding box center [333, 157] width 565 height 17
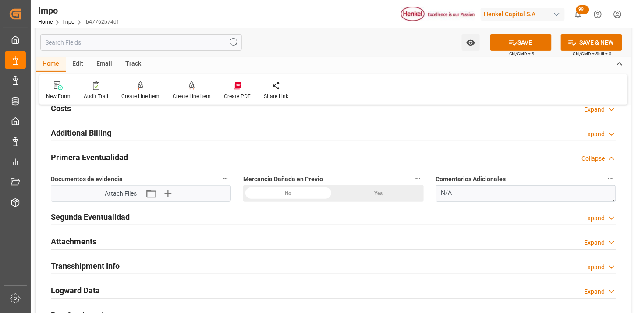
click at [289, 199] on div "No" at bounding box center [288, 193] width 90 height 17
click at [160, 196] on button "Attach existing file" at bounding box center [153, 194] width 18 height 14
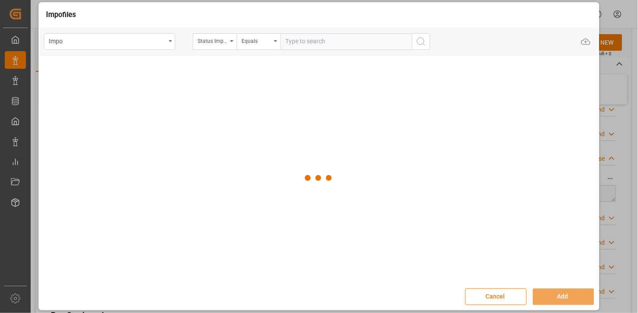
click at [483, 302] on button "Cancel" at bounding box center [495, 297] width 61 height 17
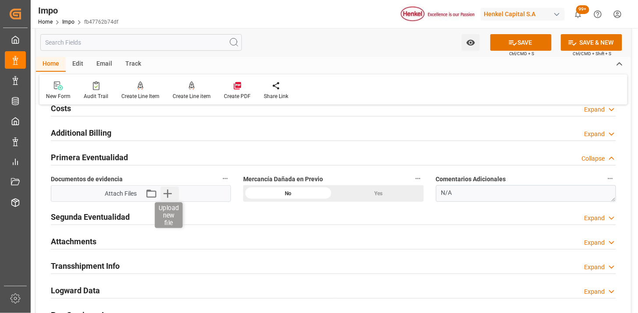
click at [167, 195] on icon "button" at bounding box center [167, 194] width 8 height 8
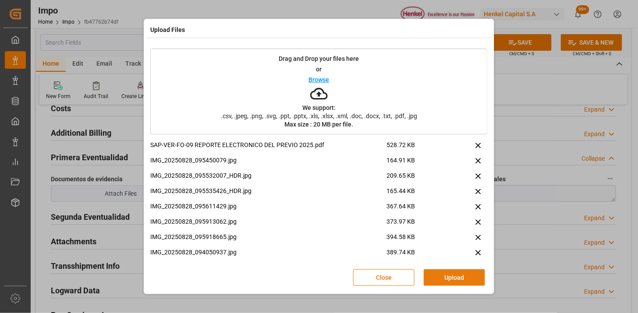
click at [462, 277] on button "Upload" at bounding box center [454, 278] width 61 height 17
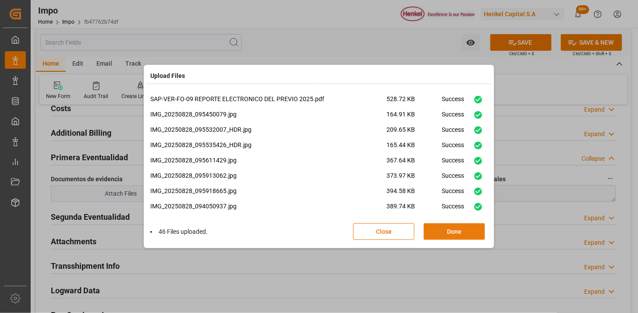
scroll to position [389, 0]
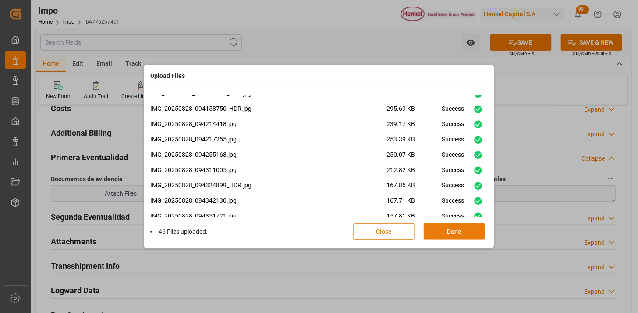
click at [454, 230] on button "Done" at bounding box center [454, 232] width 61 height 17
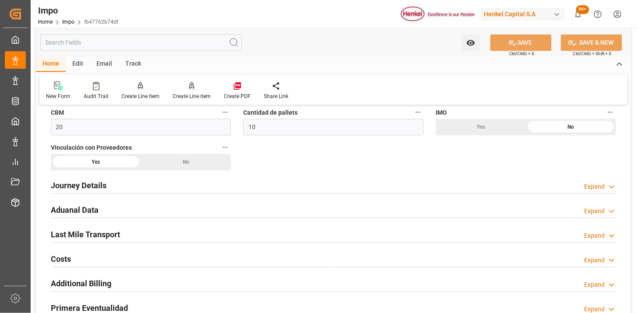
scroll to position [426, 0]
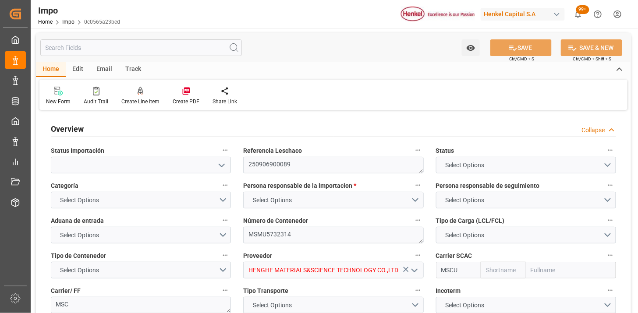
type input "MSC"
type input "Mediterranean Shipping Company"
type input "1"
type input "48"
type input "40"
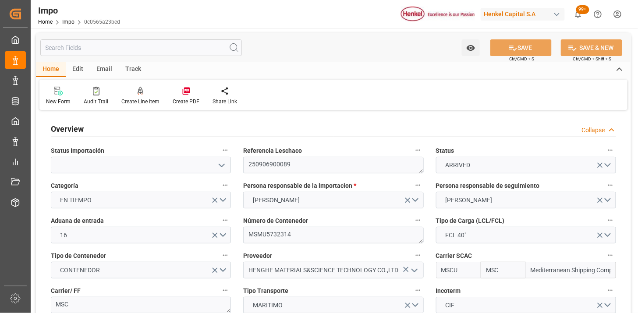
type input "[DATE]"
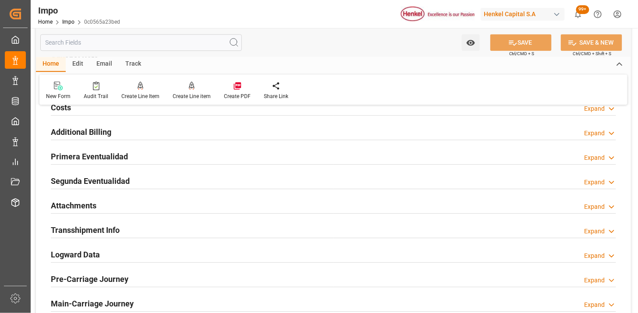
scroll to position [730, 0]
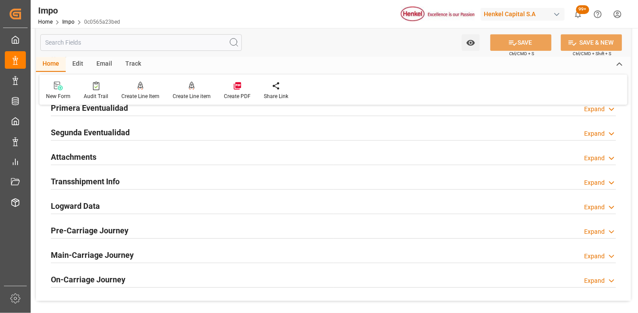
drag, startPoint x: 152, startPoint y: 150, endPoint x: 244, endPoint y: 183, distance: 98.1
click at [152, 150] on div "Attachments Expand" at bounding box center [333, 156] width 565 height 17
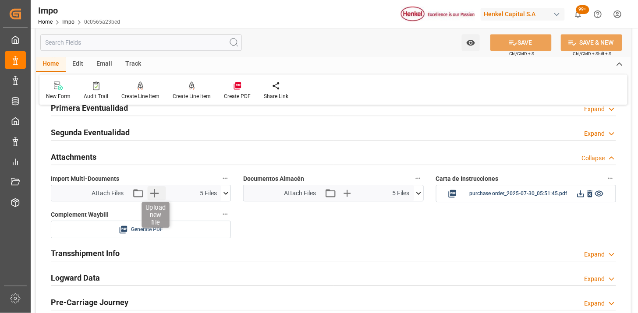
click at [159, 193] on icon "button" at bounding box center [154, 193] width 14 height 14
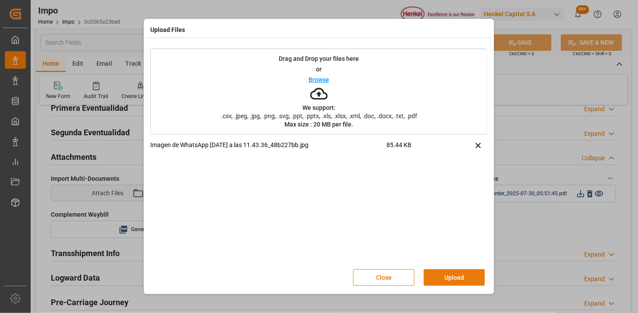
drag, startPoint x: 462, startPoint y: 268, endPoint x: 439, endPoint y: 281, distance: 26.1
click at [453, 273] on div "Close Upload" at bounding box center [318, 277] width 337 height 29
click at [458, 280] on button "Upload" at bounding box center [454, 278] width 61 height 17
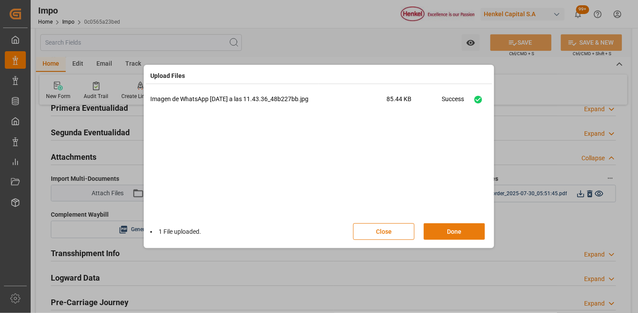
click at [458, 230] on button "Done" at bounding box center [454, 232] width 61 height 17
